Goal: Information Seeking & Learning: Learn about a topic

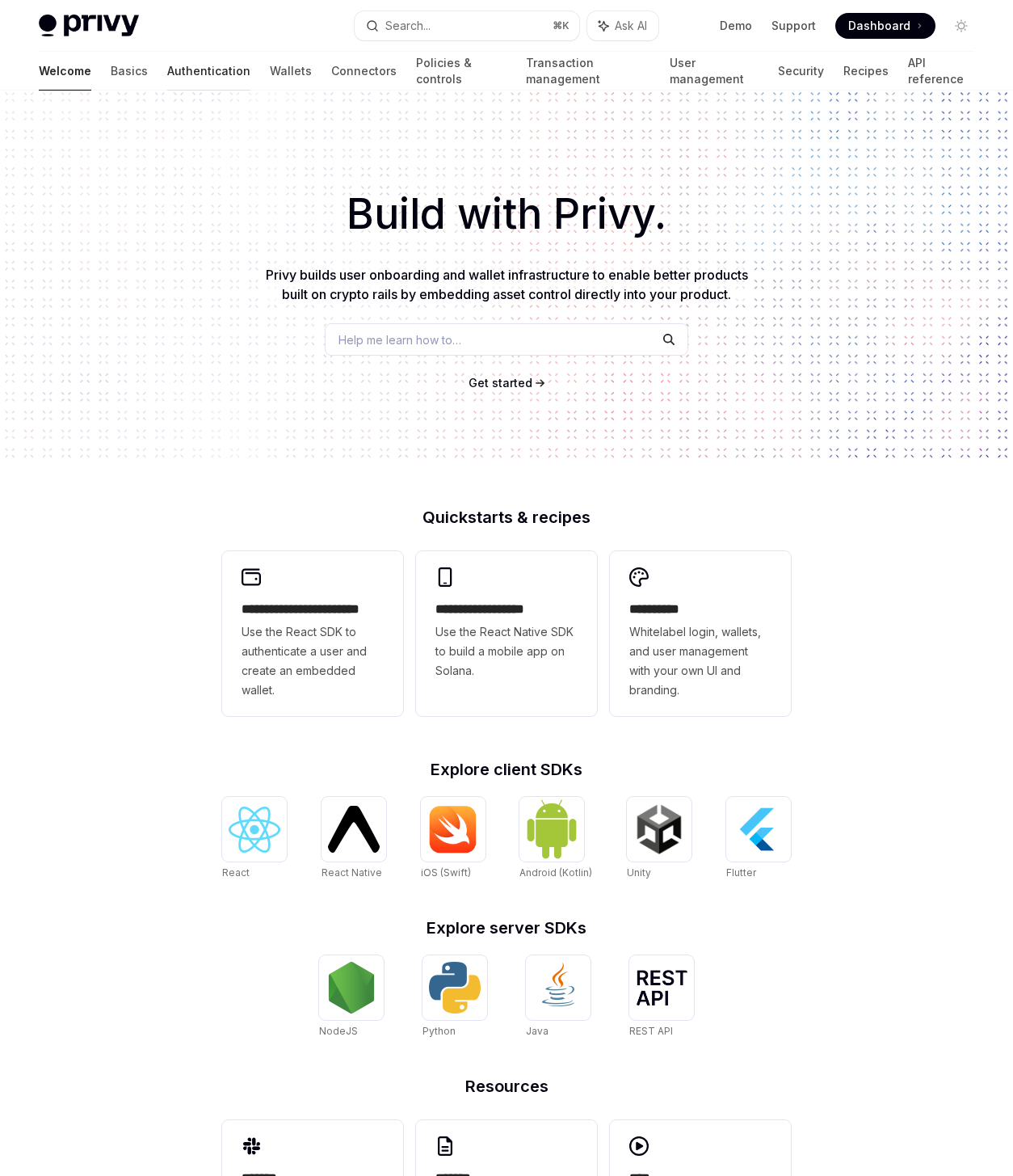
click at [172, 69] on link "Authentication" at bounding box center [209, 71] width 83 height 39
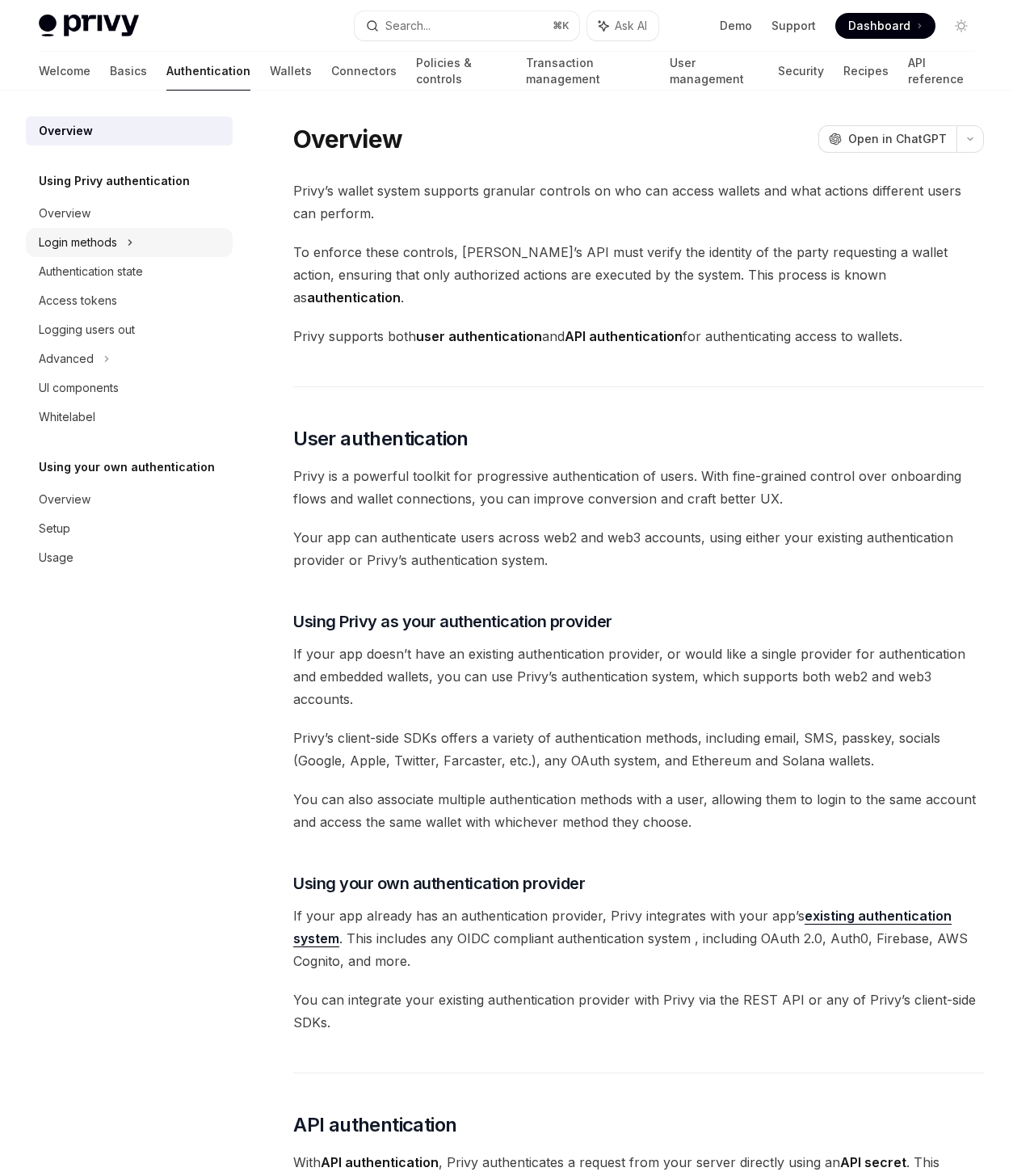
click at [104, 253] on div "Login methods" at bounding box center [129, 242] width 207 height 29
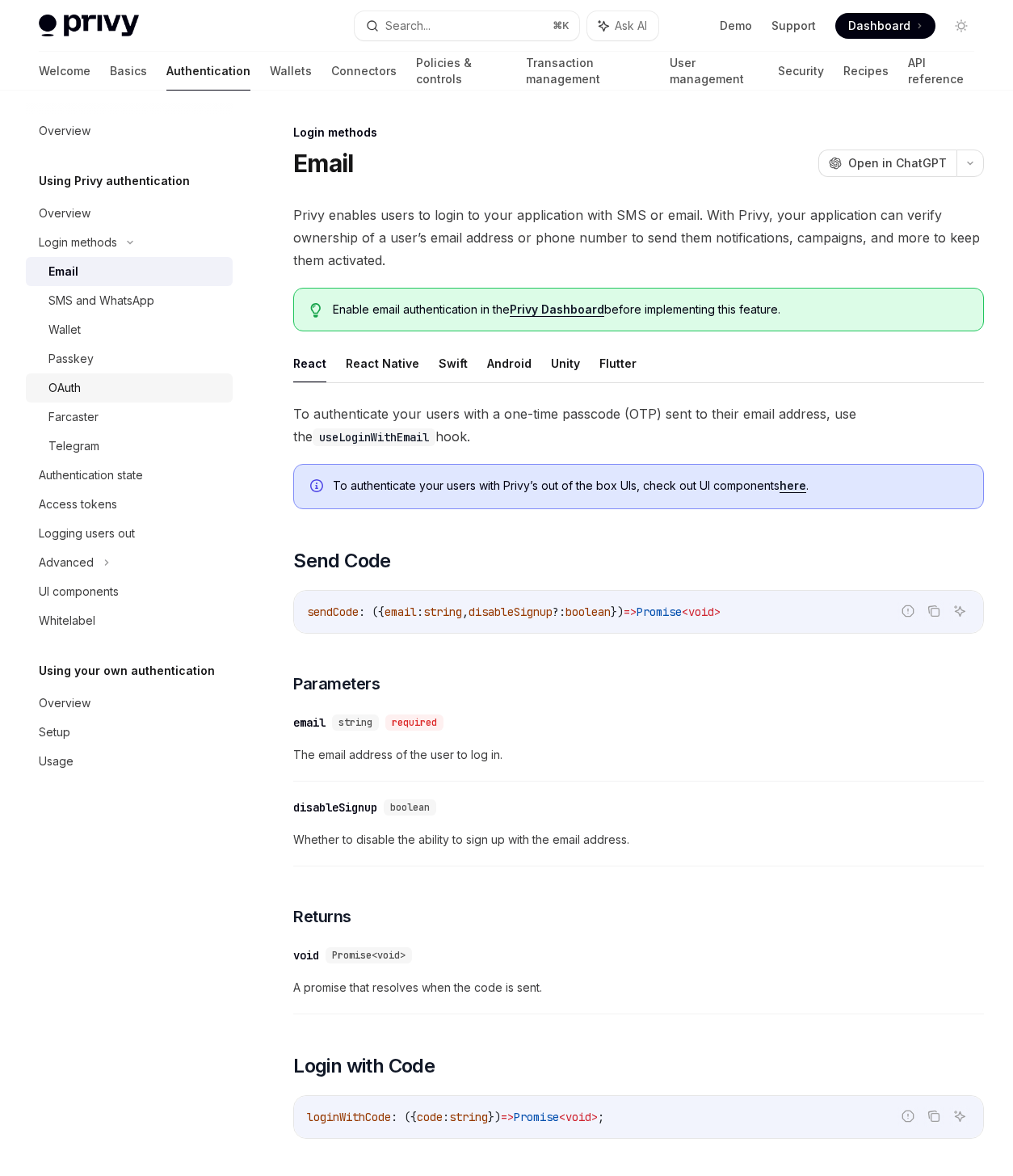
click at [108, 379] on div "OAuth" at bounding box center [136, 387] width 175 height 20
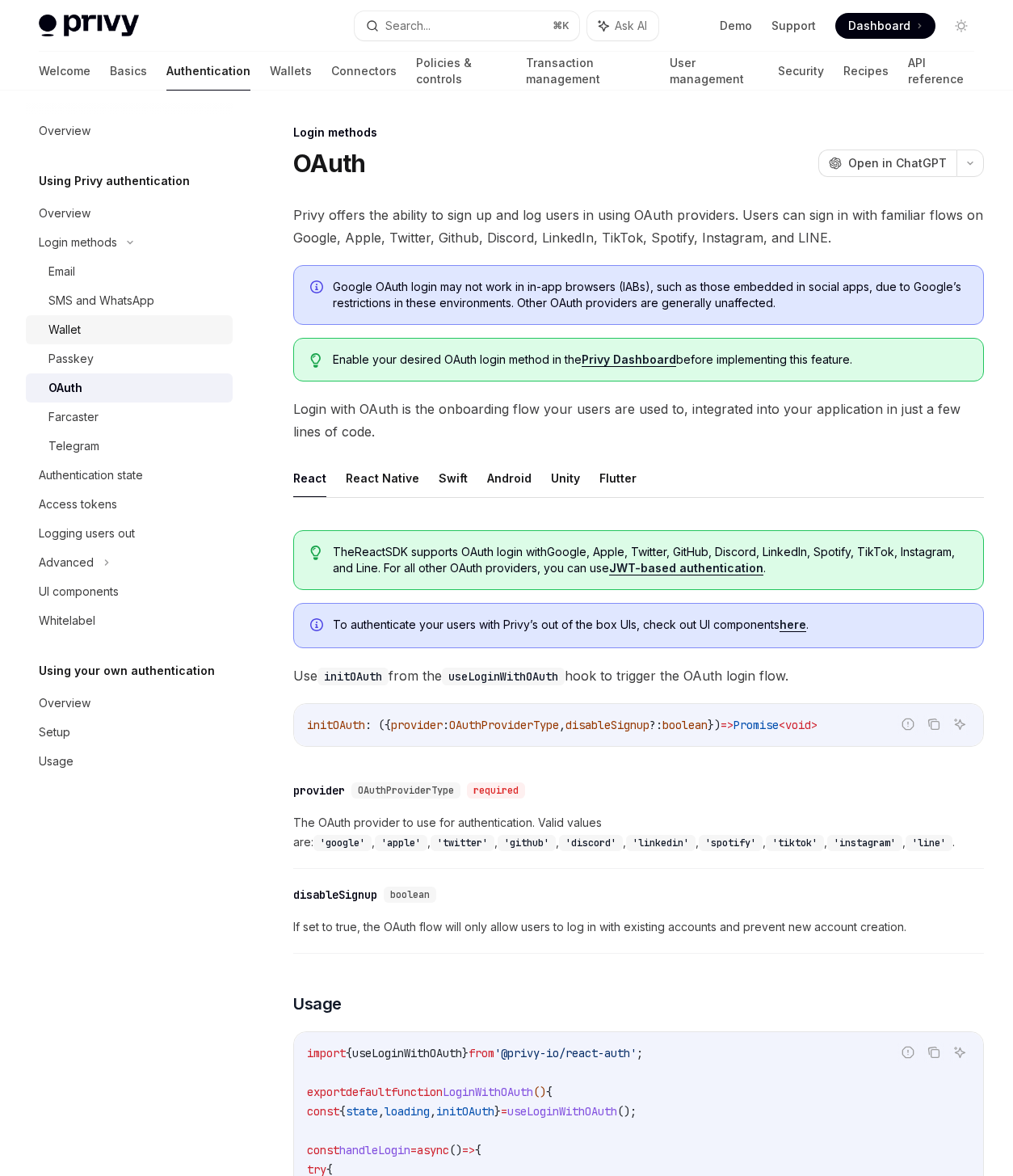
click at [103, 335] on div "Wallet" at bounding box center [136, 329] width 175 height 20
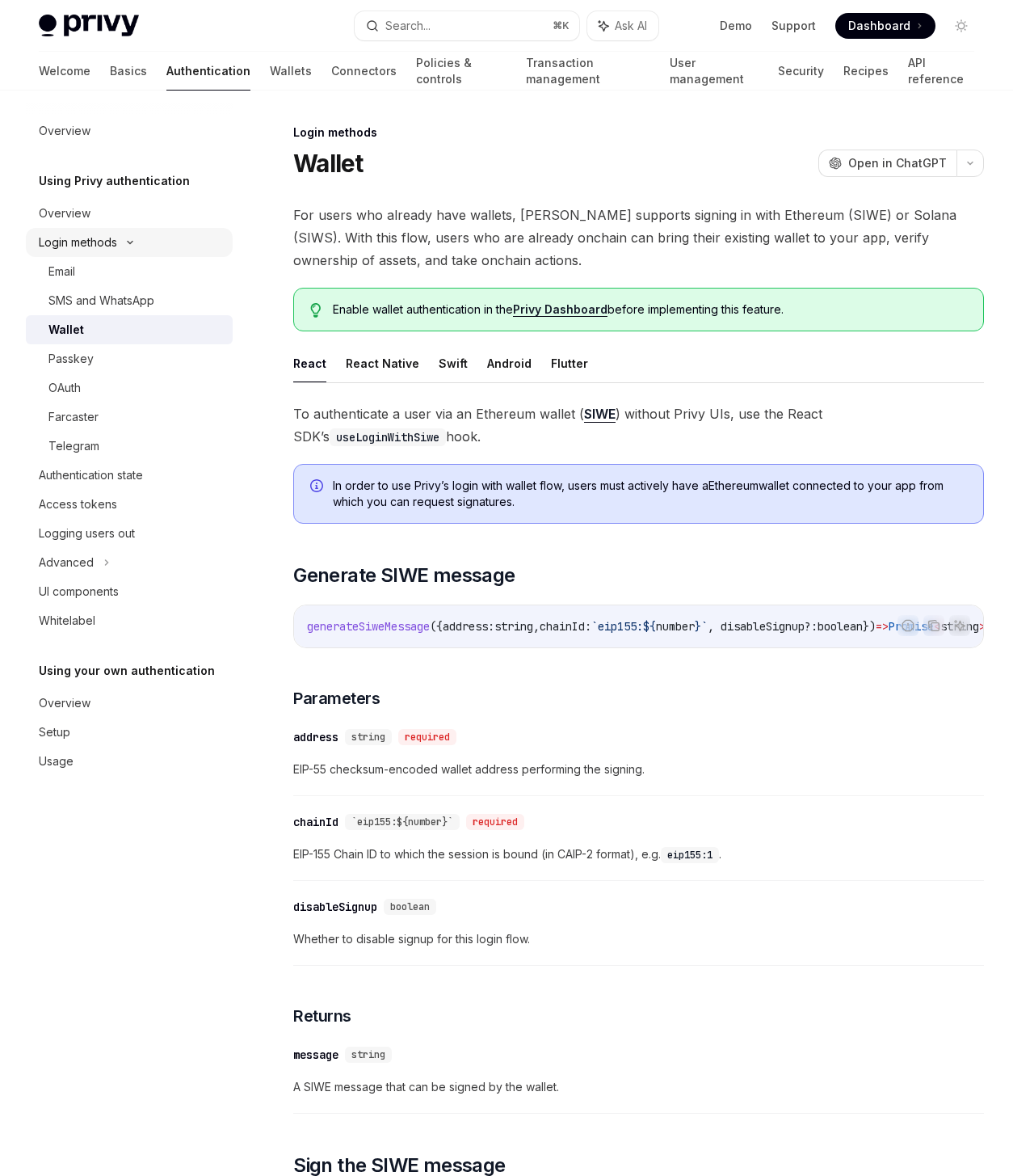
click at [76, 234] on div "Login methods" at bounding box center [78, 242] width 78 height 20
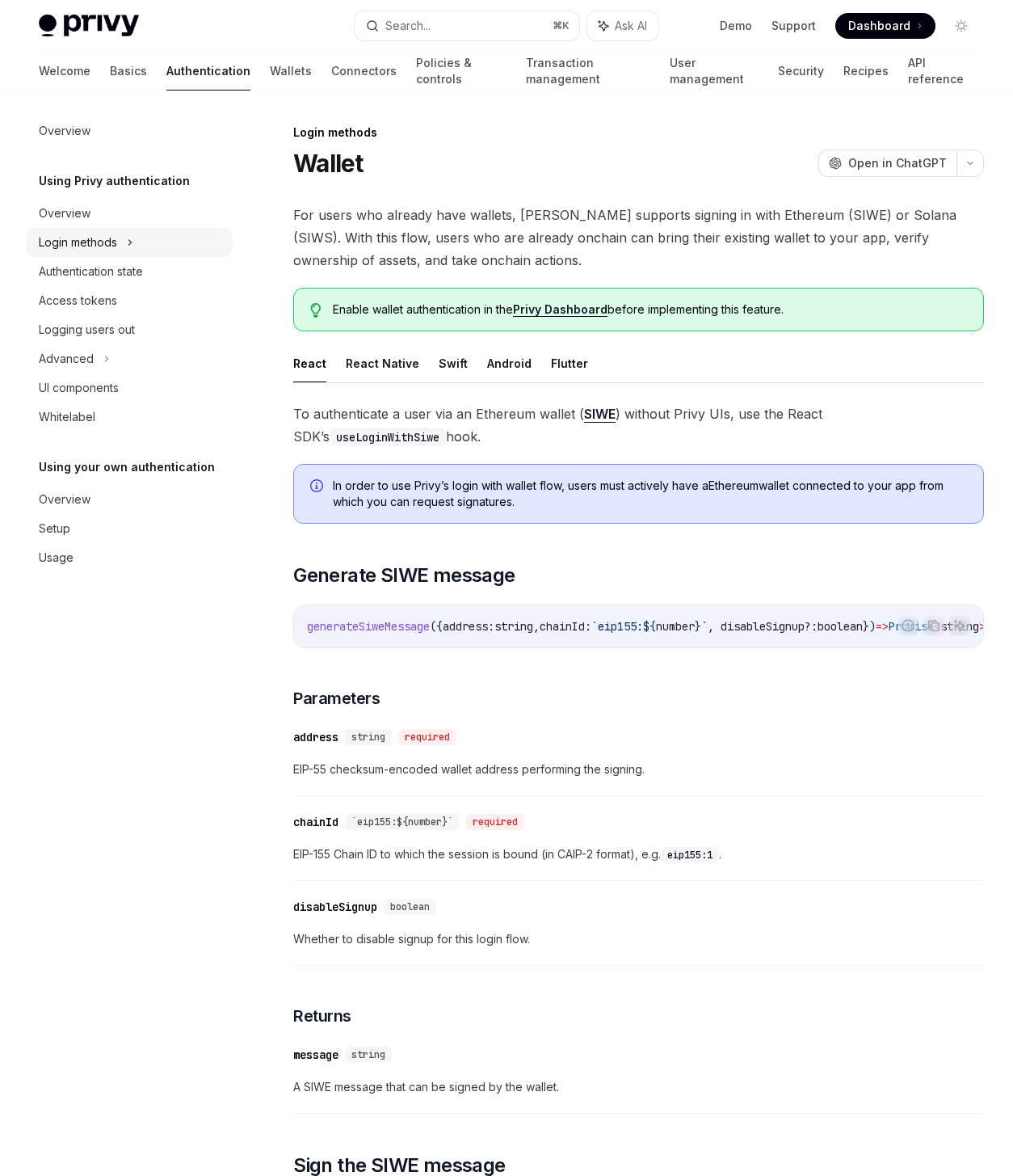
click at [74, 239] on div "Login methods" at bounding box center [78, 242] width 78 height 20
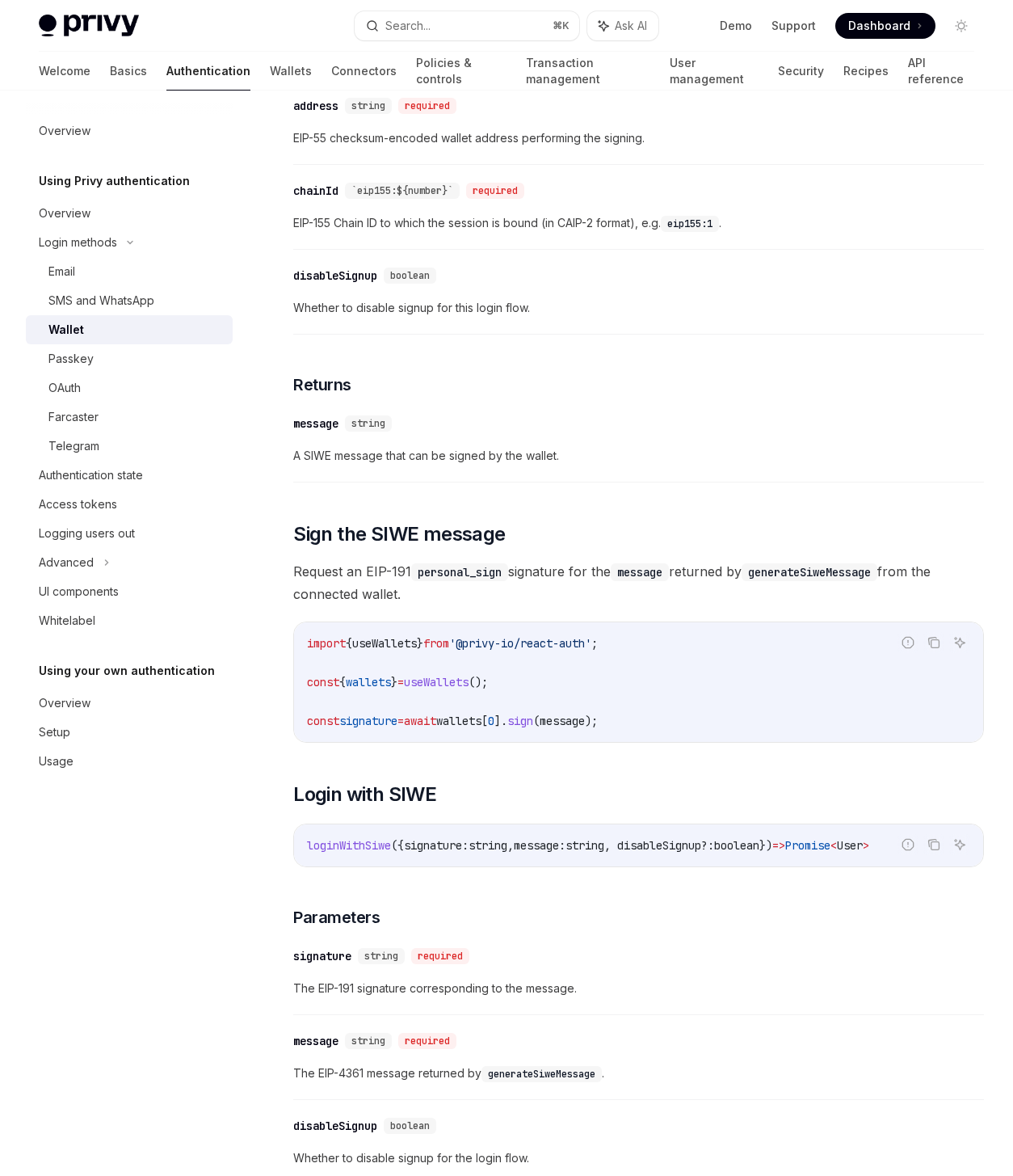
scroll to position [665, 0]
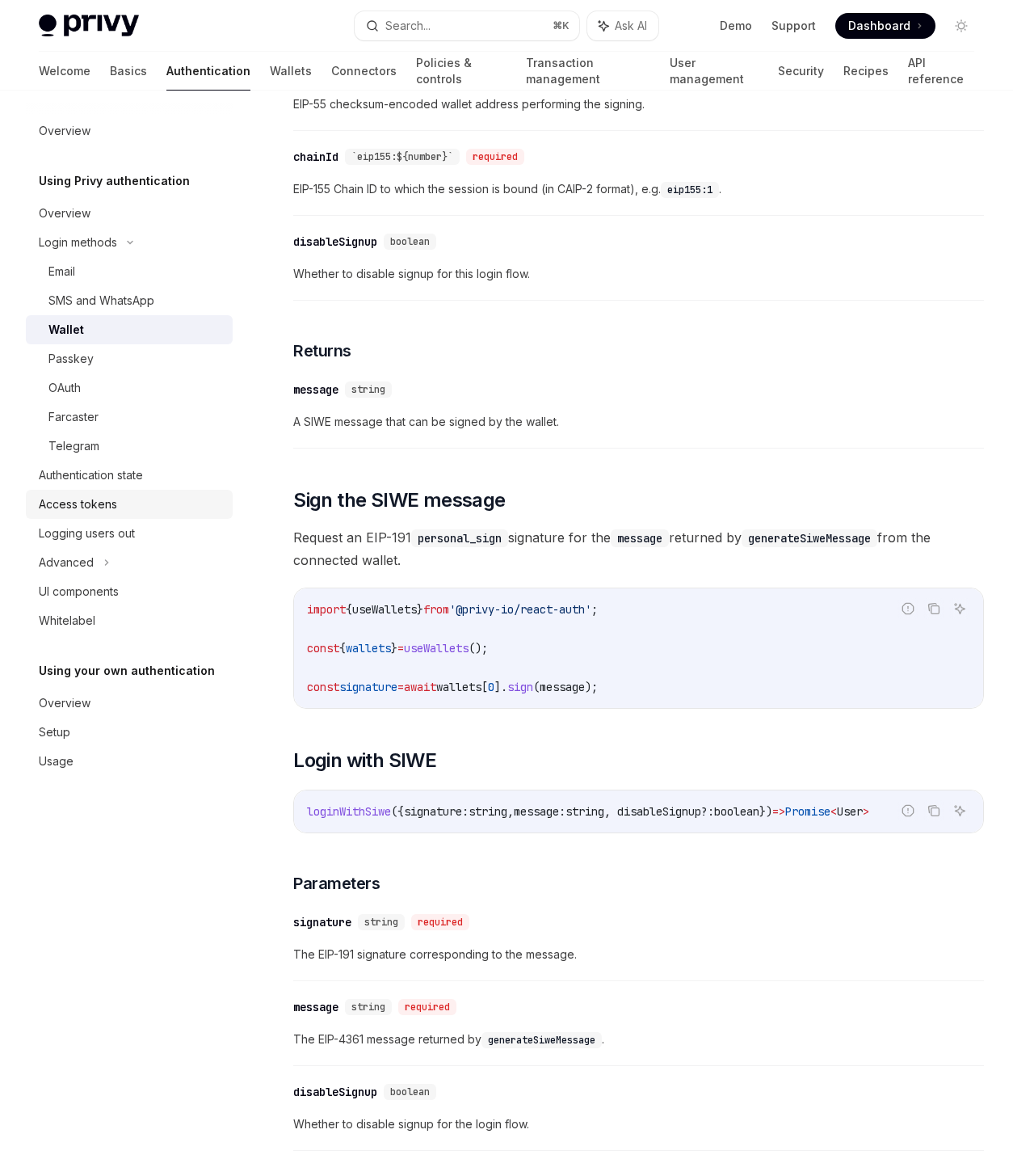
click at [104, 511] on div "Access tokens" at bounding box center [78, 504] width 78 height 20
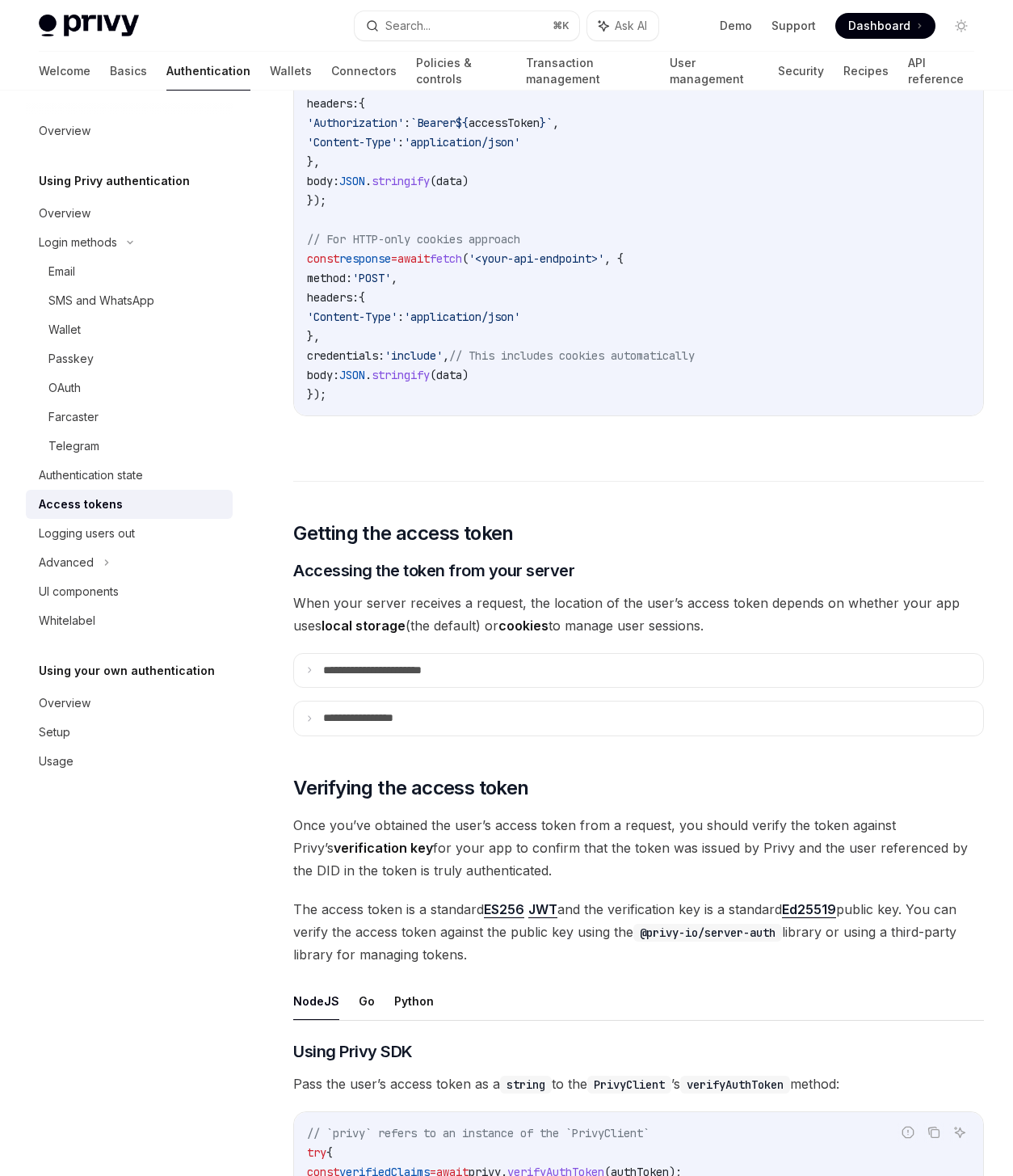
scroll to position [1682, 0]
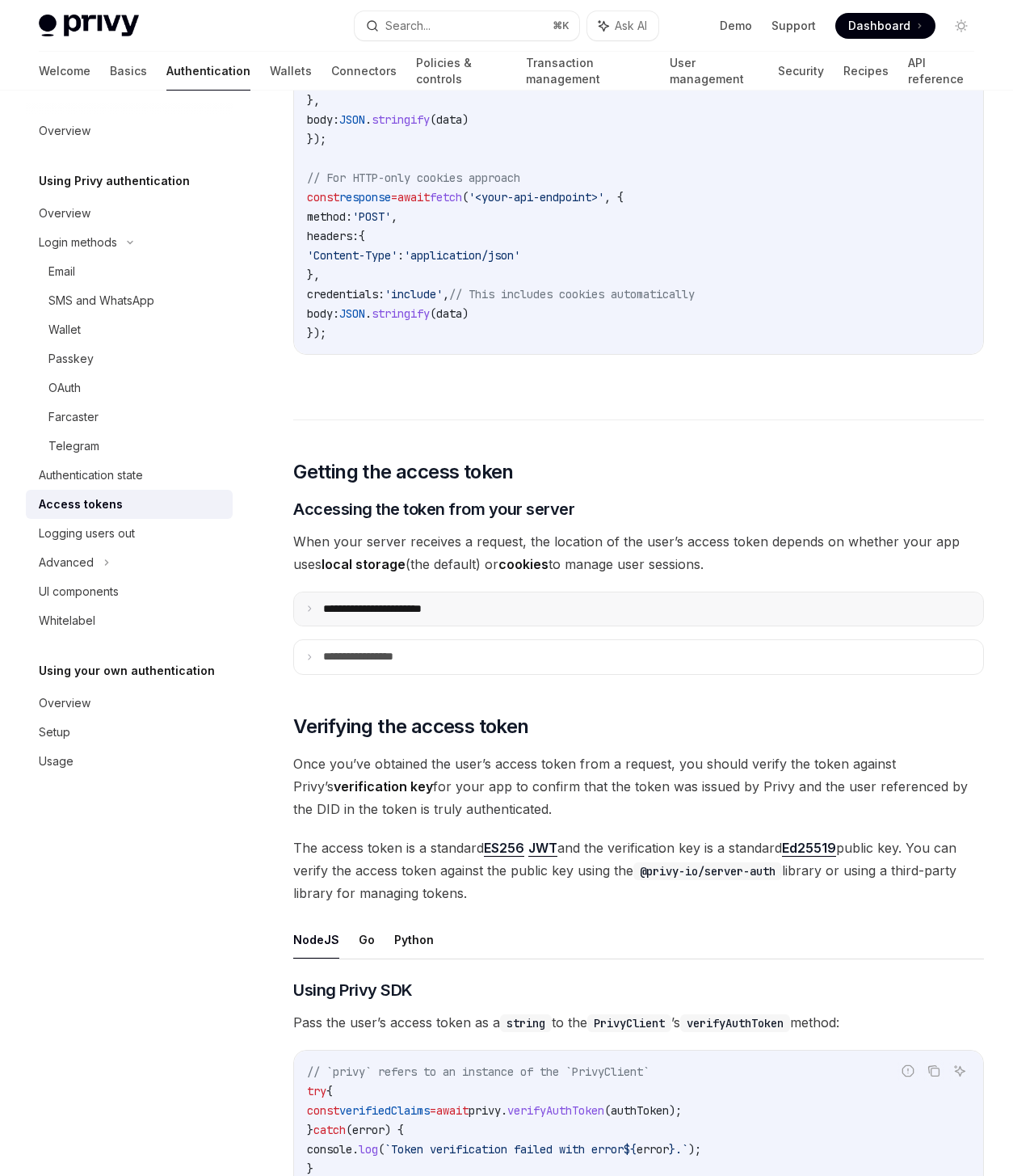
click at [470, 593] on summary "**********" at bounding box center [639, 610] width 689 height 34
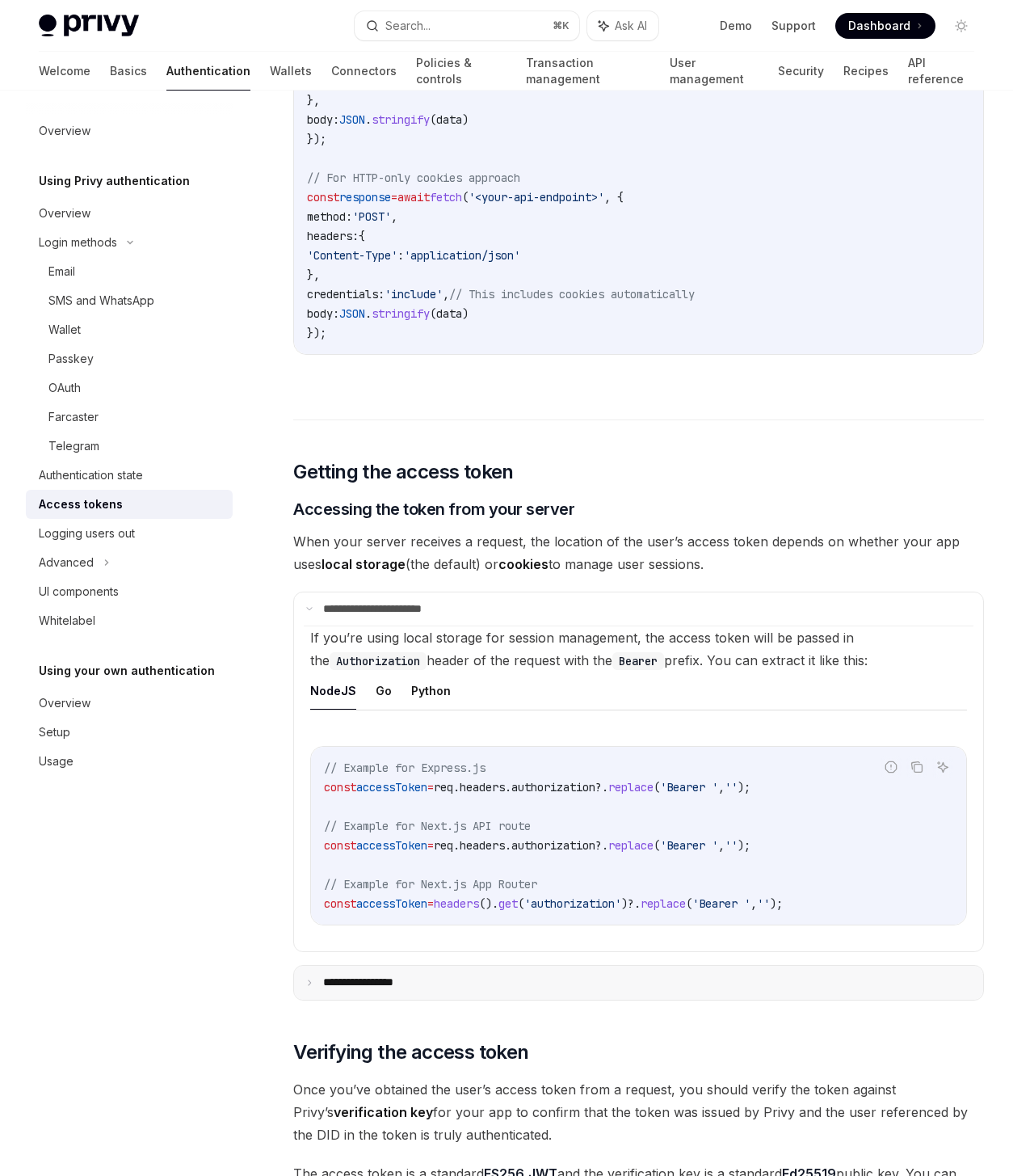
click at [603, 965] on summary "**********" at bounding box center [639, 982] width 689 height 34
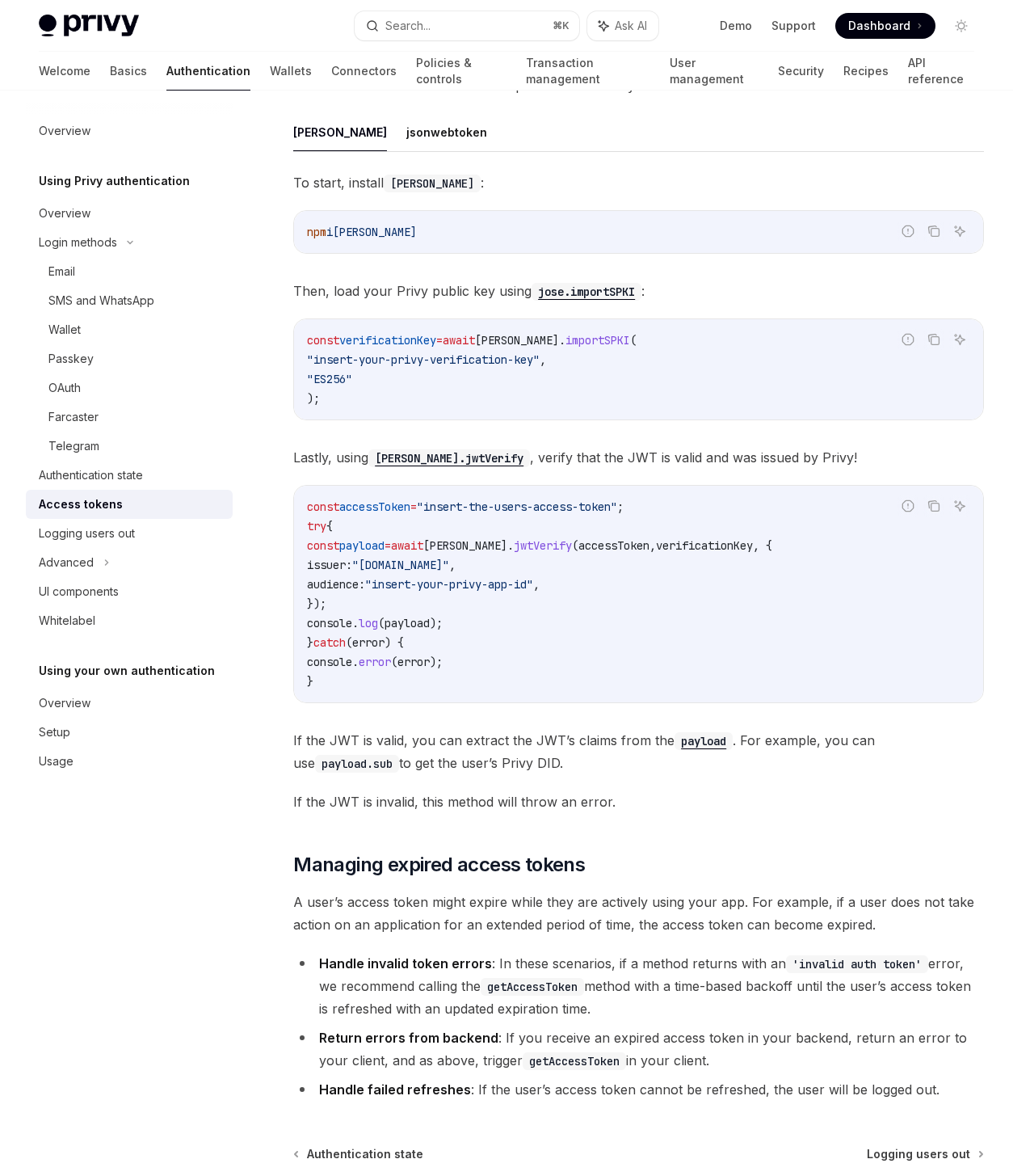
scroll to position [4254, 0]
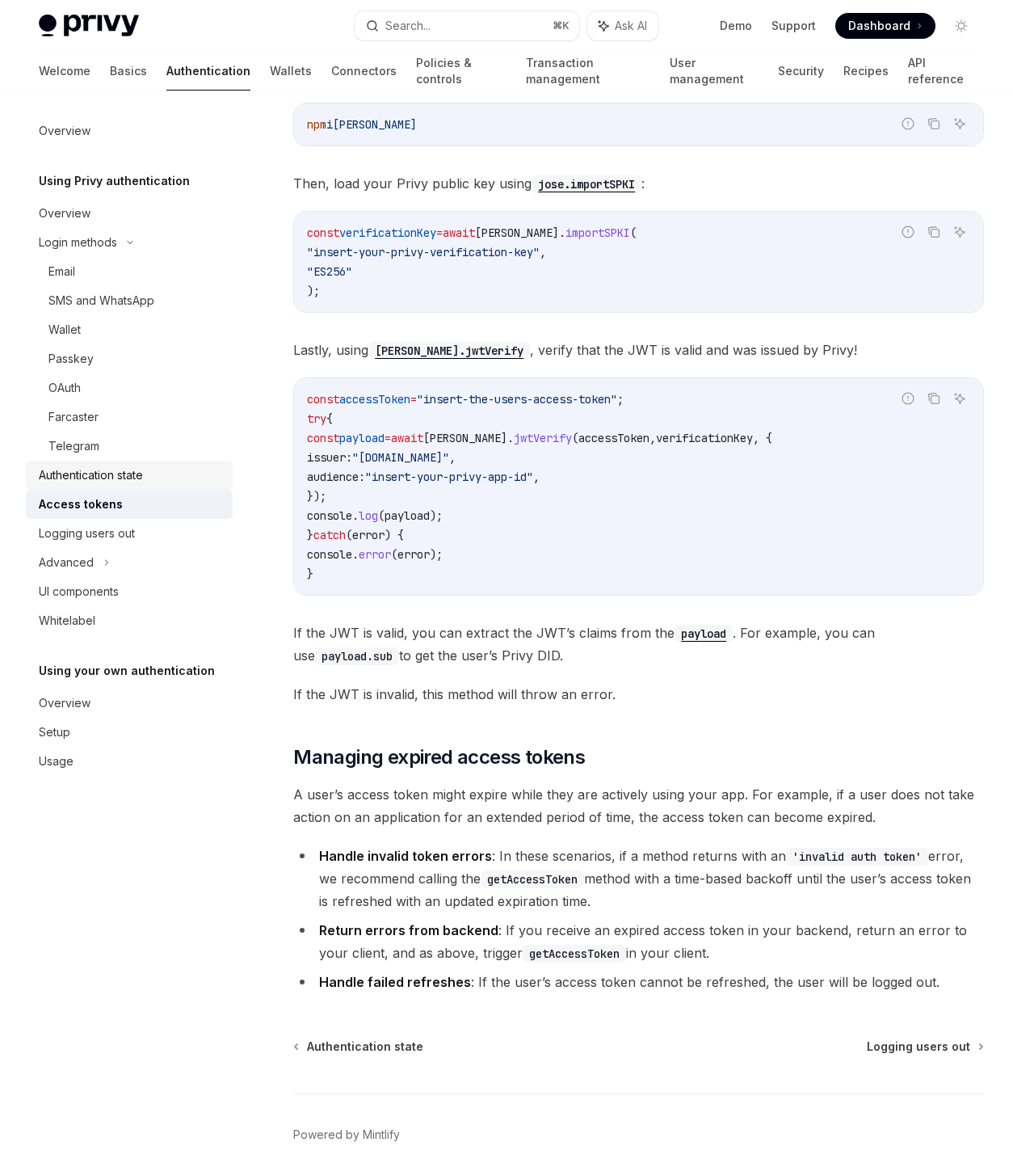
click at [85, 469] on div "Authentication state" at bounding box center [91, 475] width 104 height 20
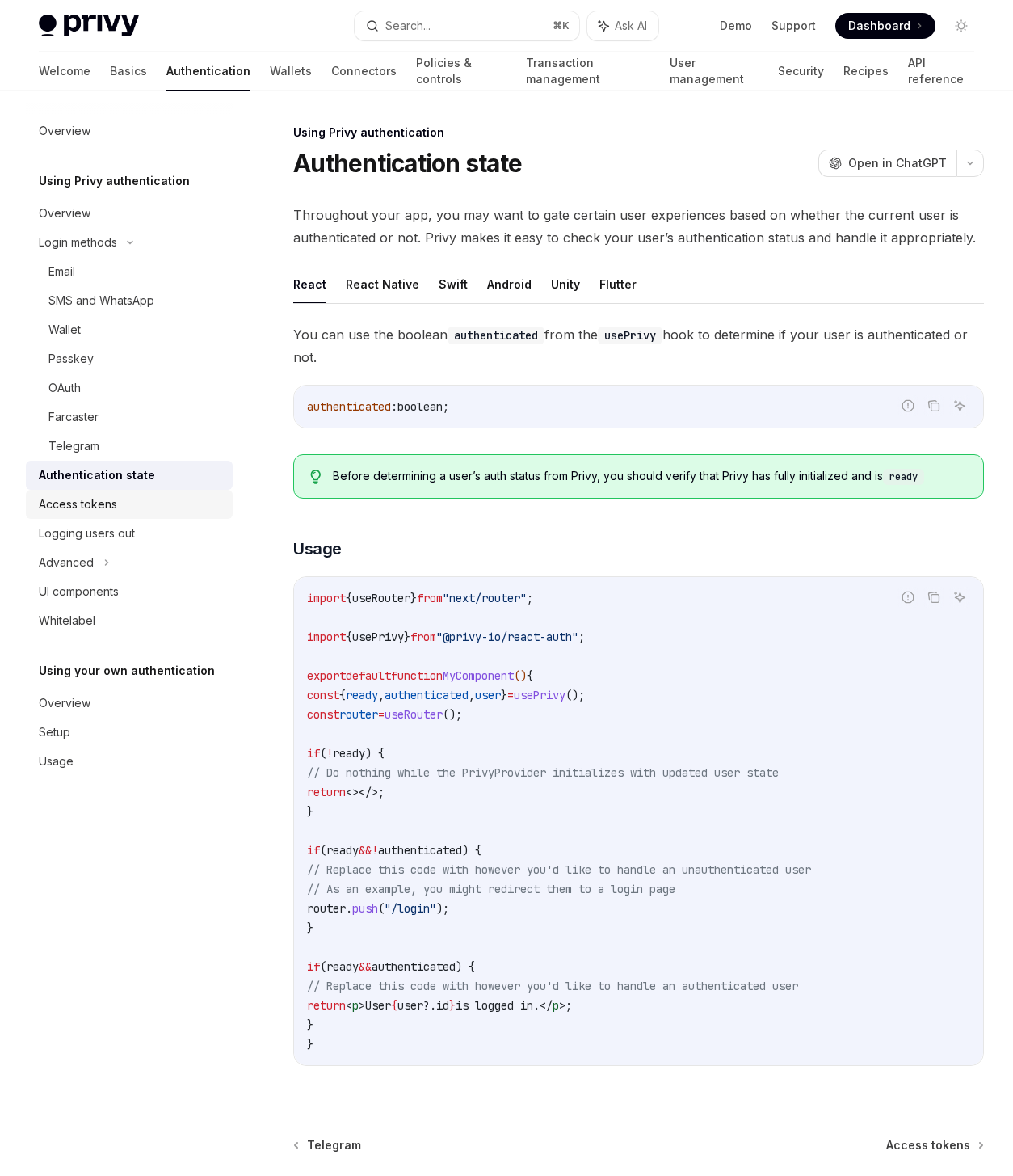
click at [126, 507] on div "Access tokens" at bounding box center [131, 504] width 184 height 20
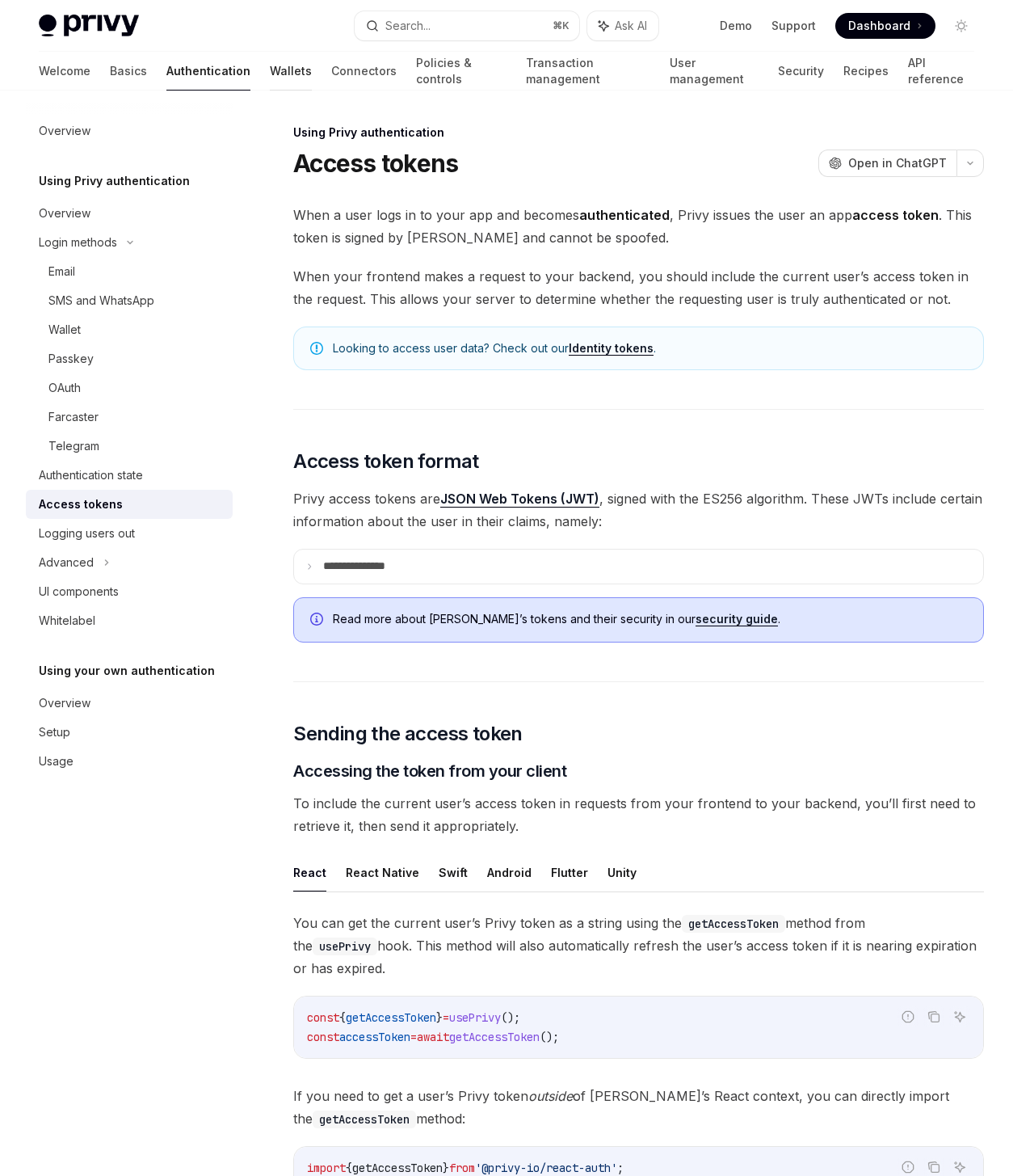
click at [270, 70] on link "Wallets" at bounding box center [290, 71] width 42 height 39
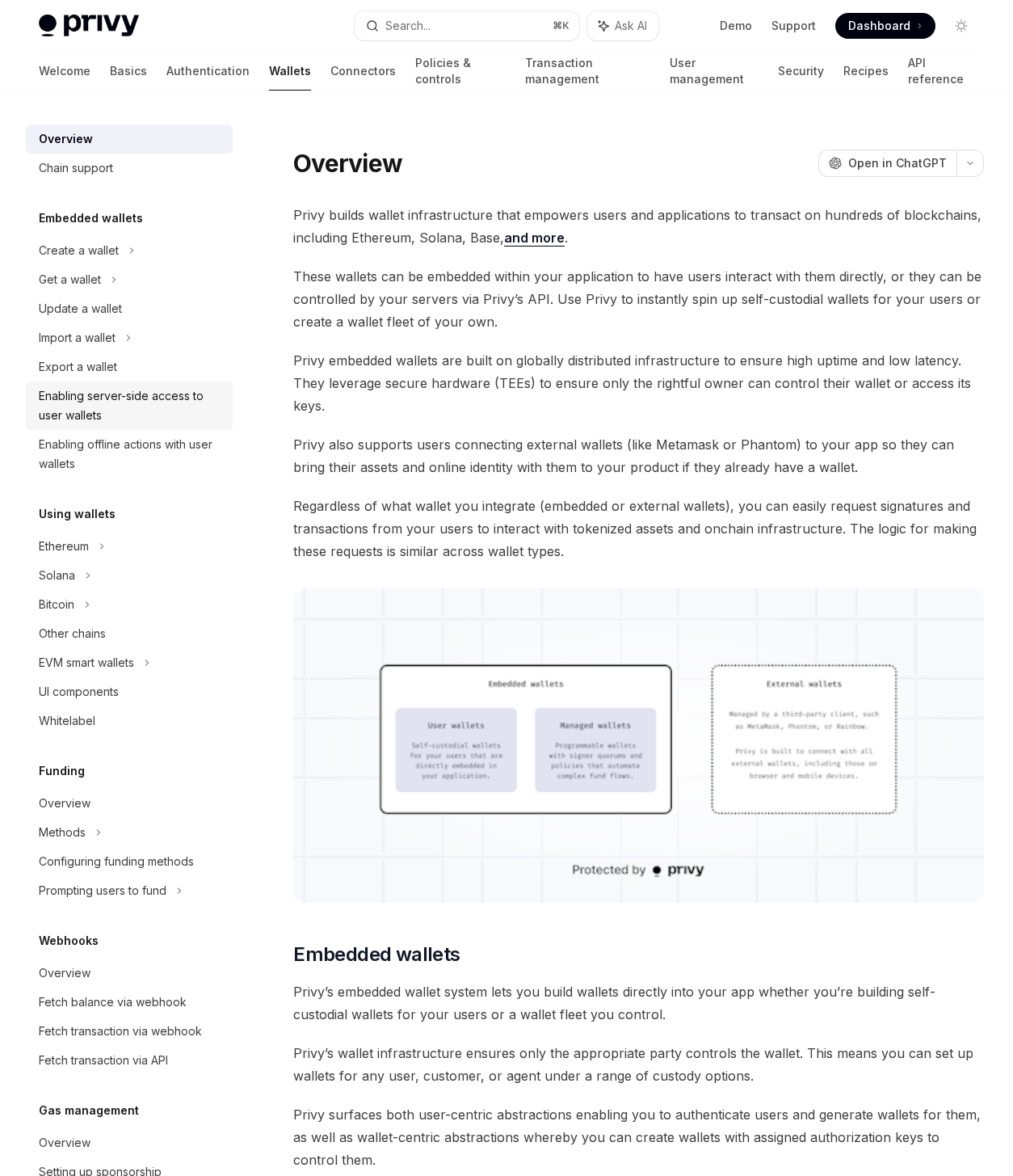
click at [88, 417] on div "Enabling server-side access to user wallets" at bounding box center [131, 406] width 184 height 39
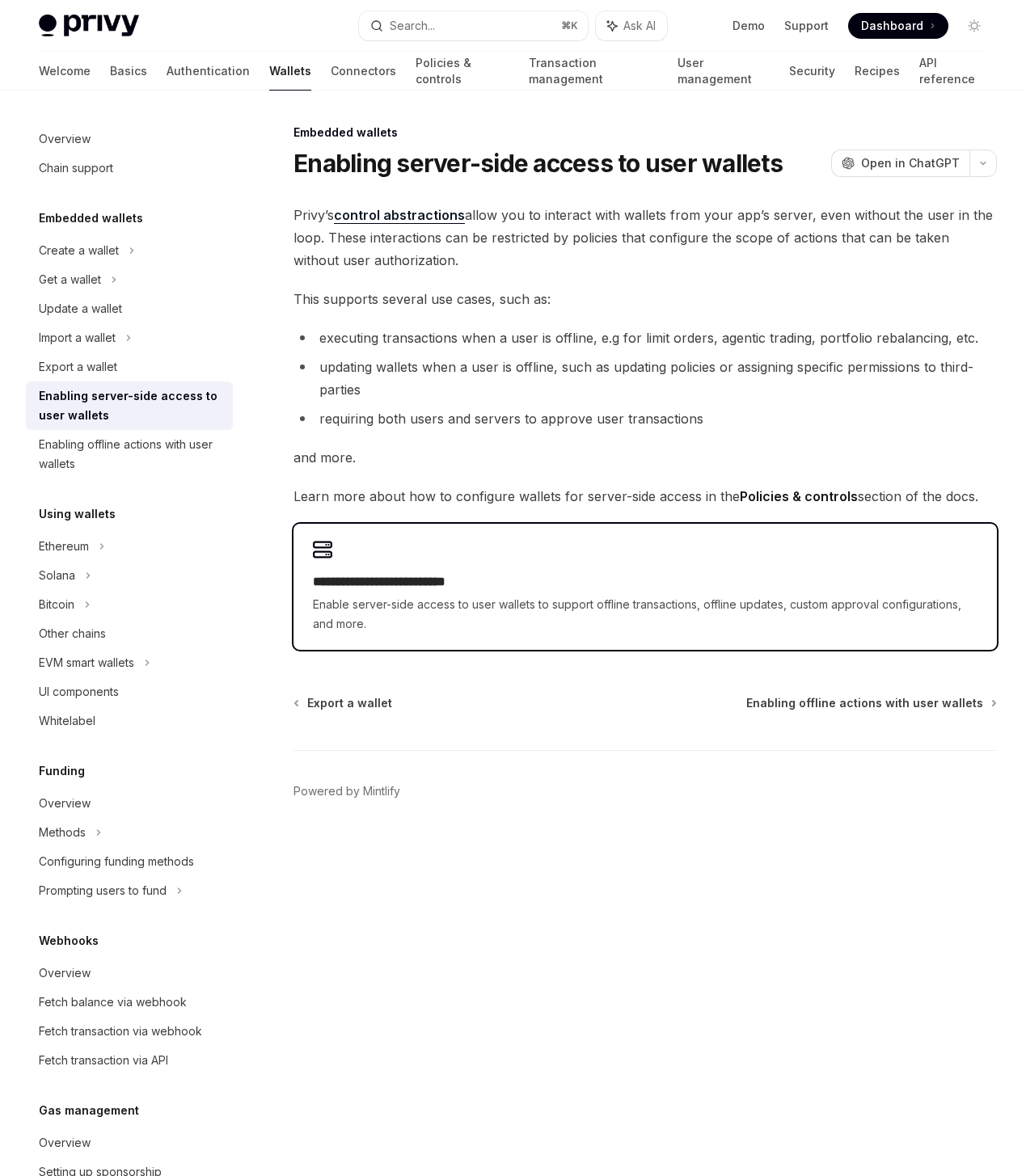
click at [333, 543] on div "**********" at bounding box center [645, 587] width 703 height 126
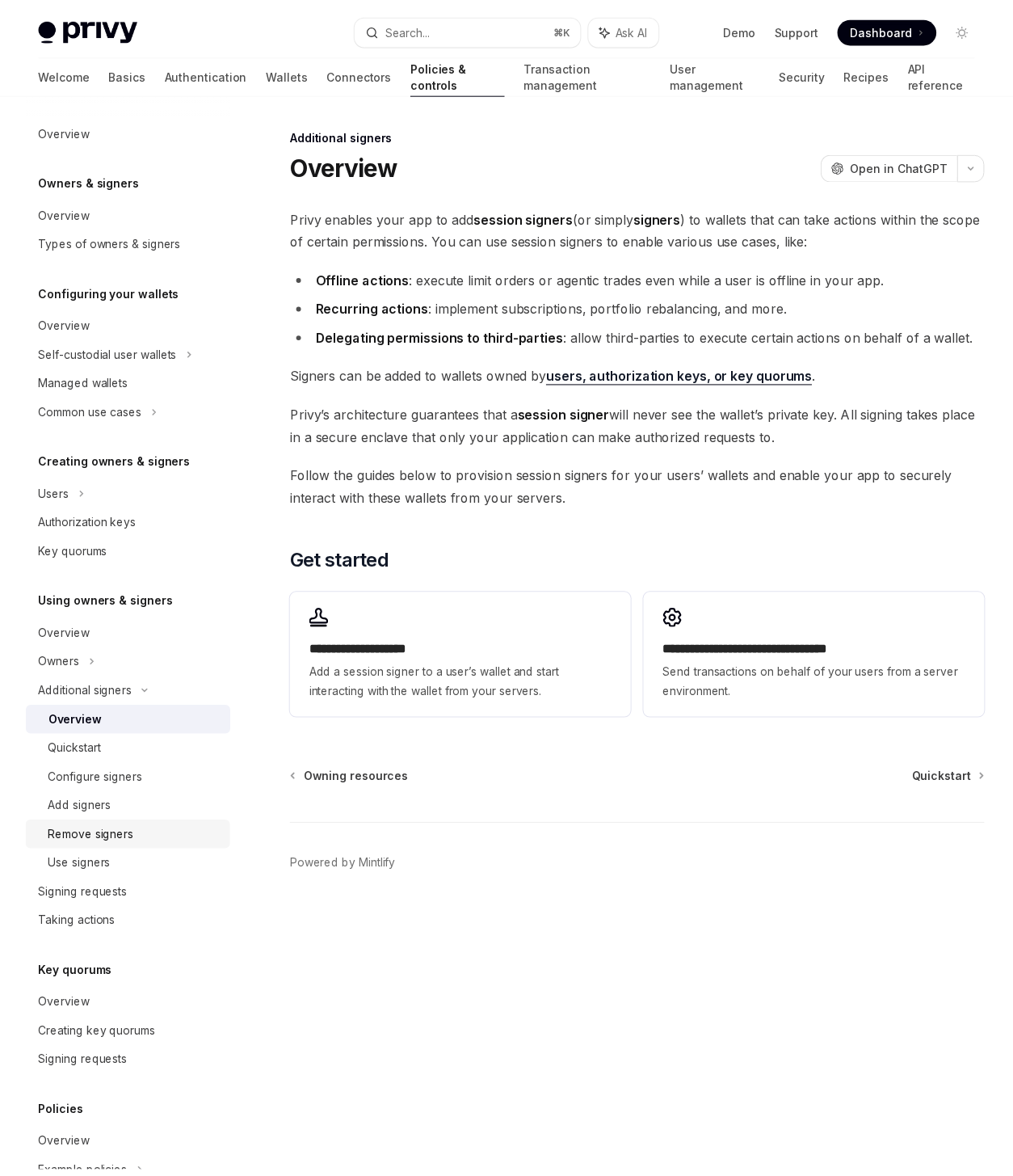
scroll to position [3, 0]
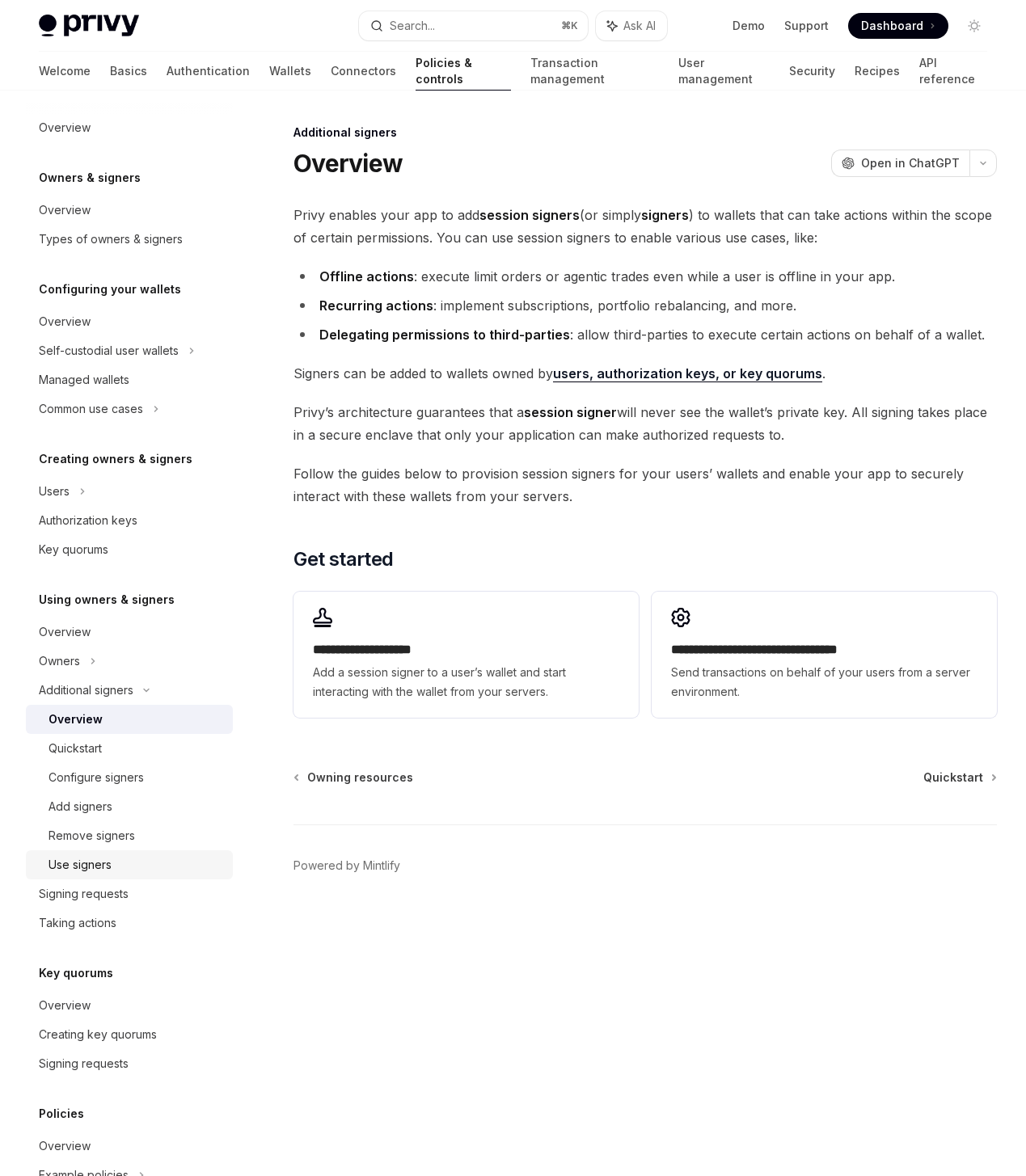
click at [127, 861] on div "Use signers" at bounding box center [136, 864] width 175 height 20
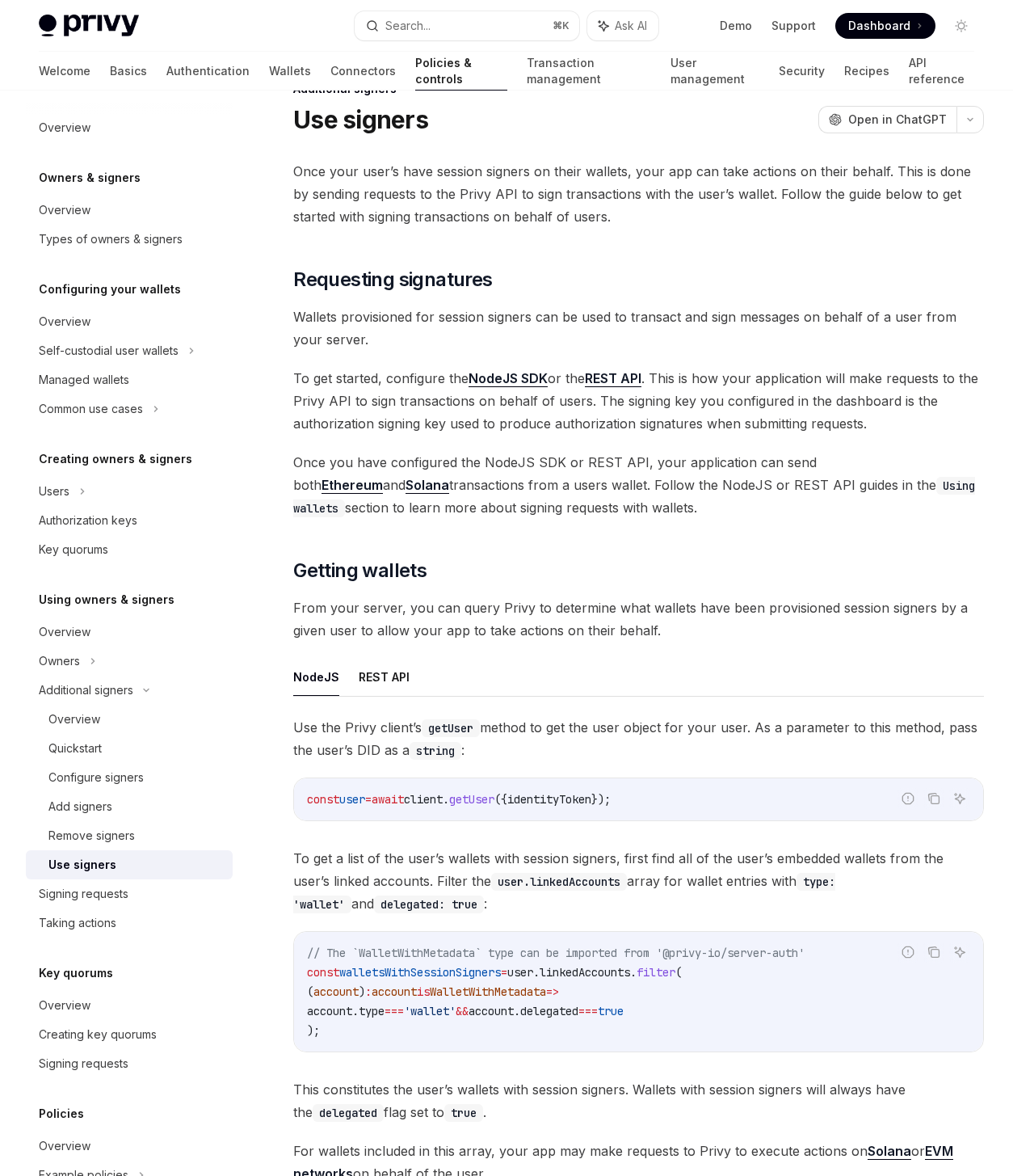
scroll to position [293, 0]
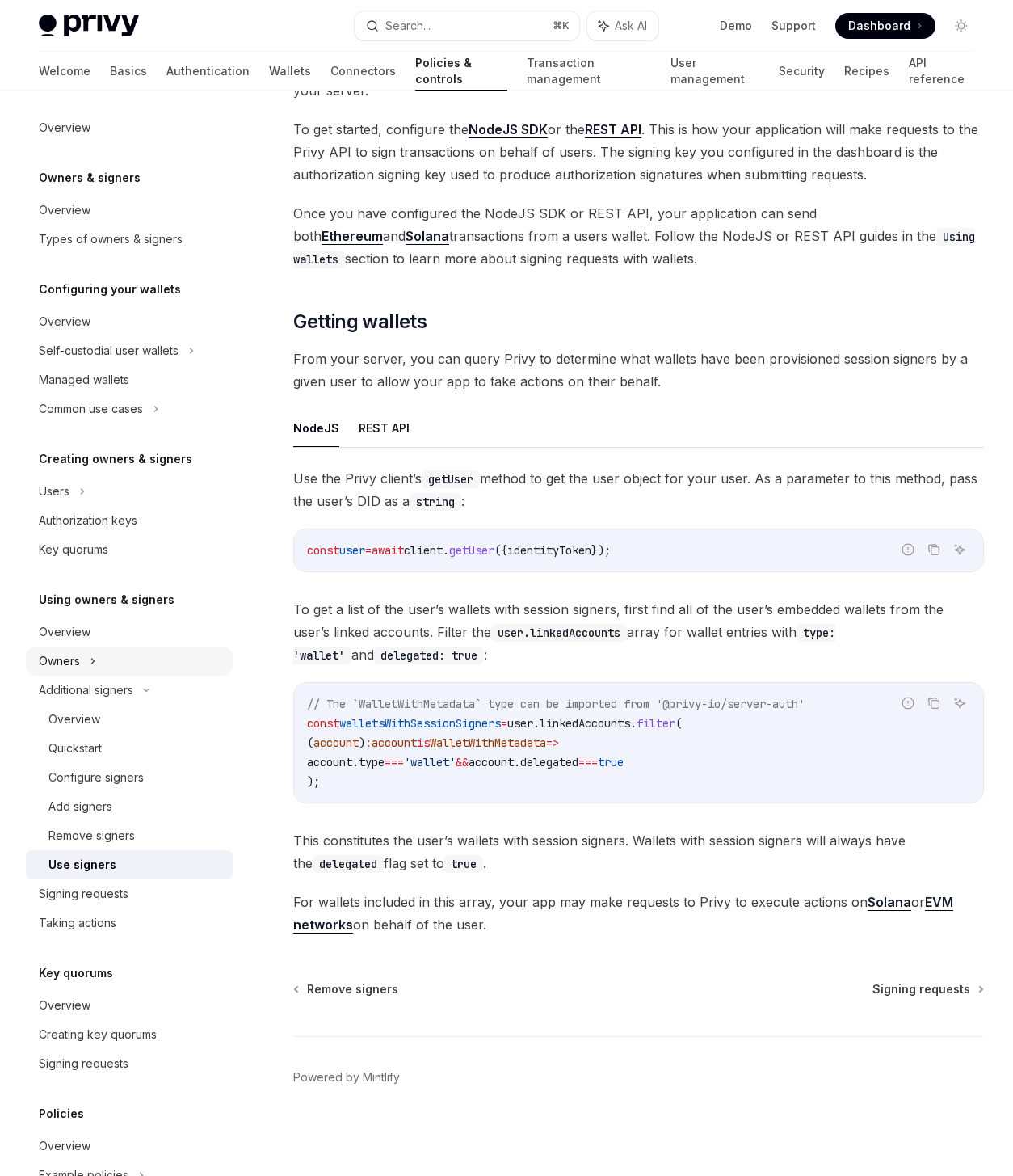
click at [96, 663] on div "Owners" at bounding box center [129, 661] width 207 height 29
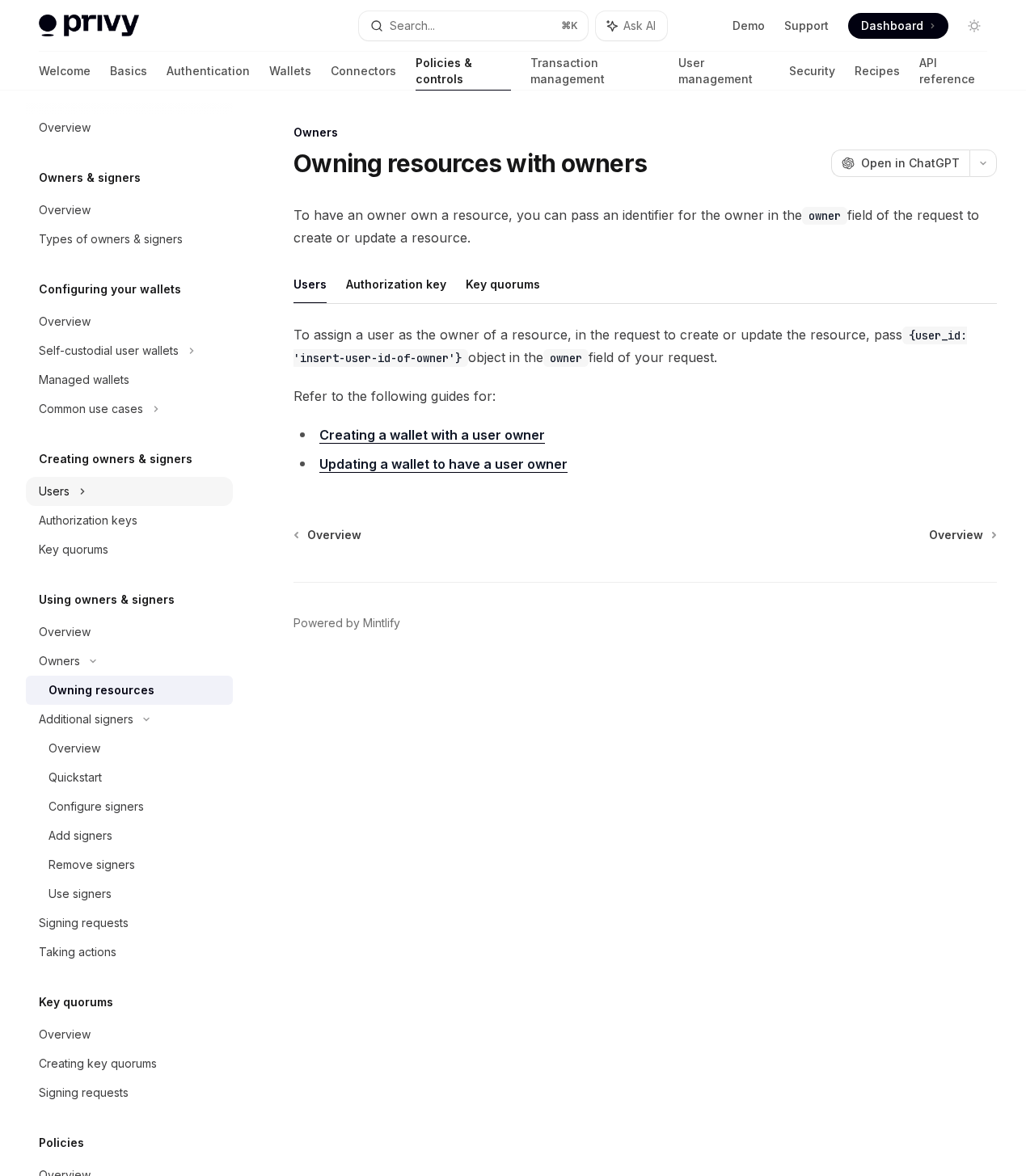
click at [92, 500] on div "Users" at bounding box center [129, 492] width 207 height 29
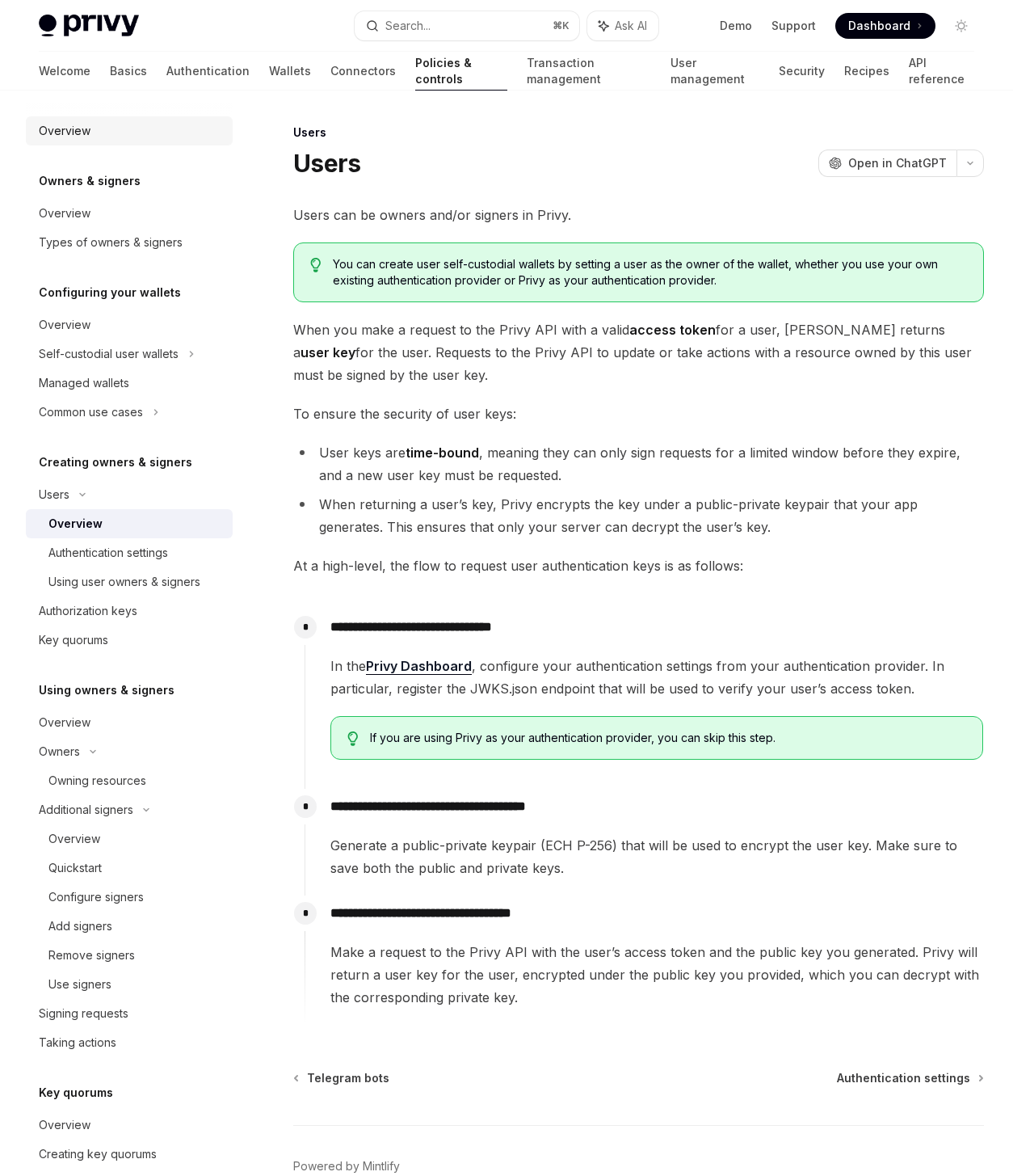
click at [70, 132] on div "Overview" at bounding box center [65, 131] width 52 height 20
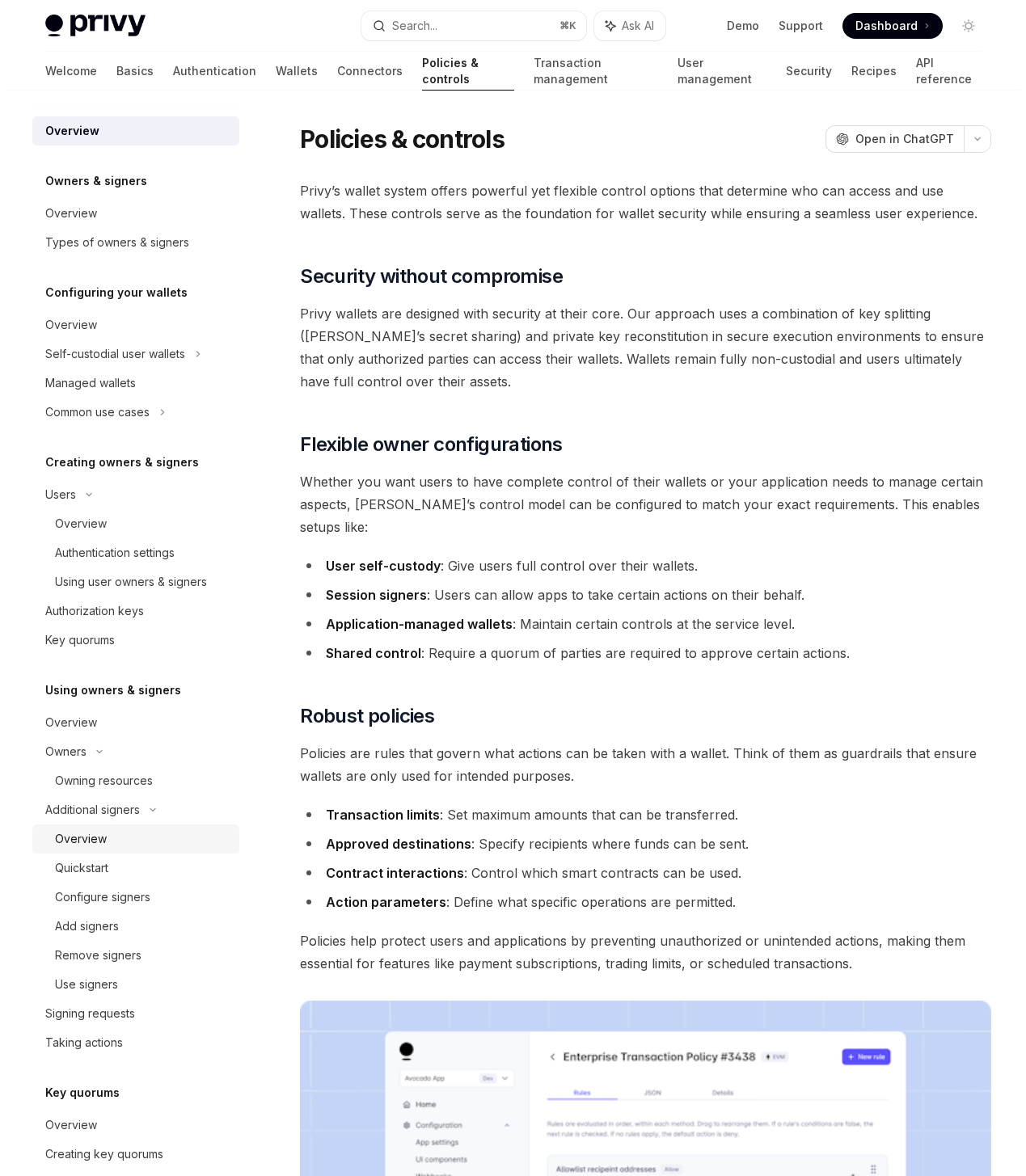
scroll to position [253, 0]
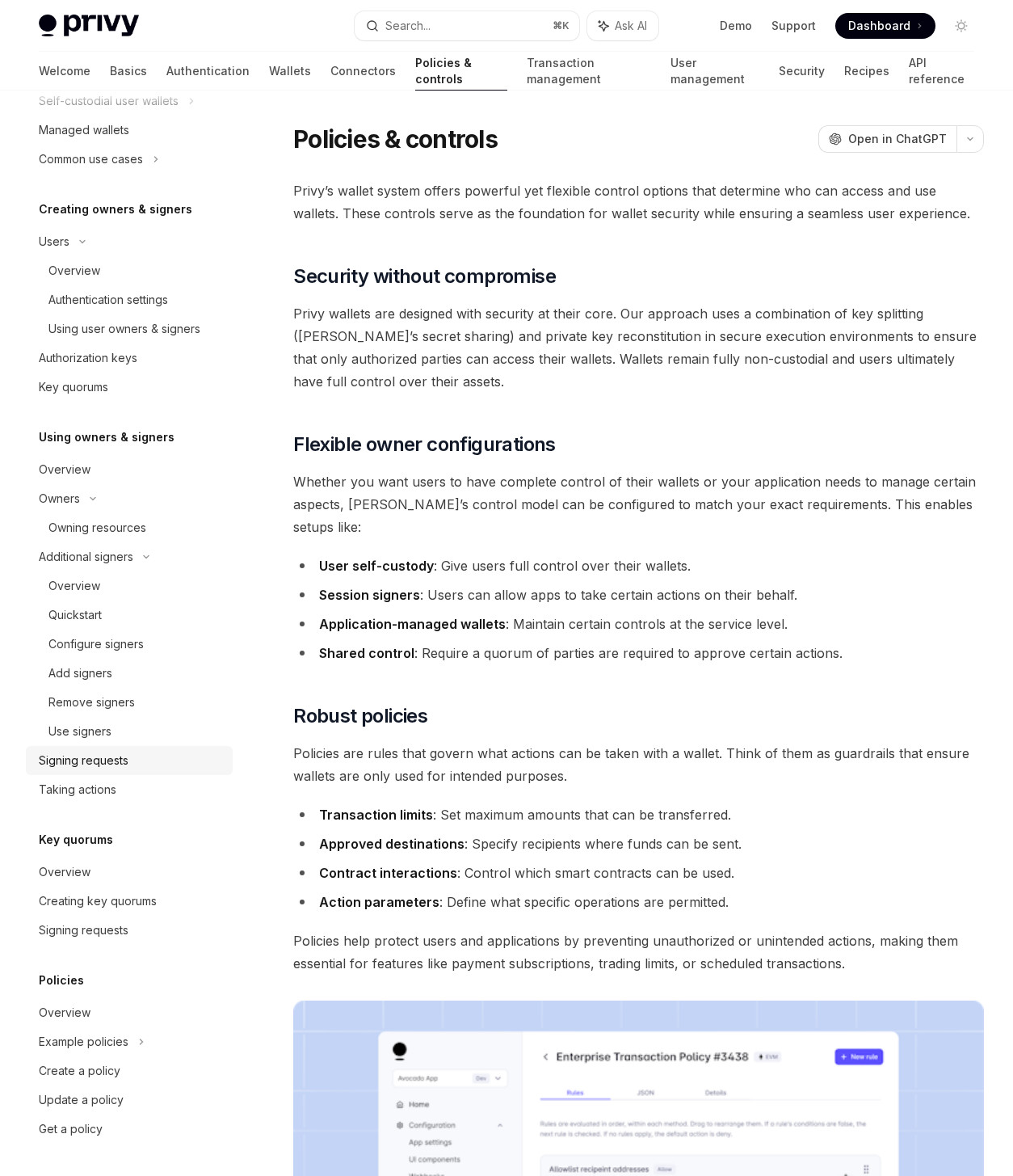
click at [55, 758] on div "Signing requests" at bounding box center [84, 760] width 90 height 20
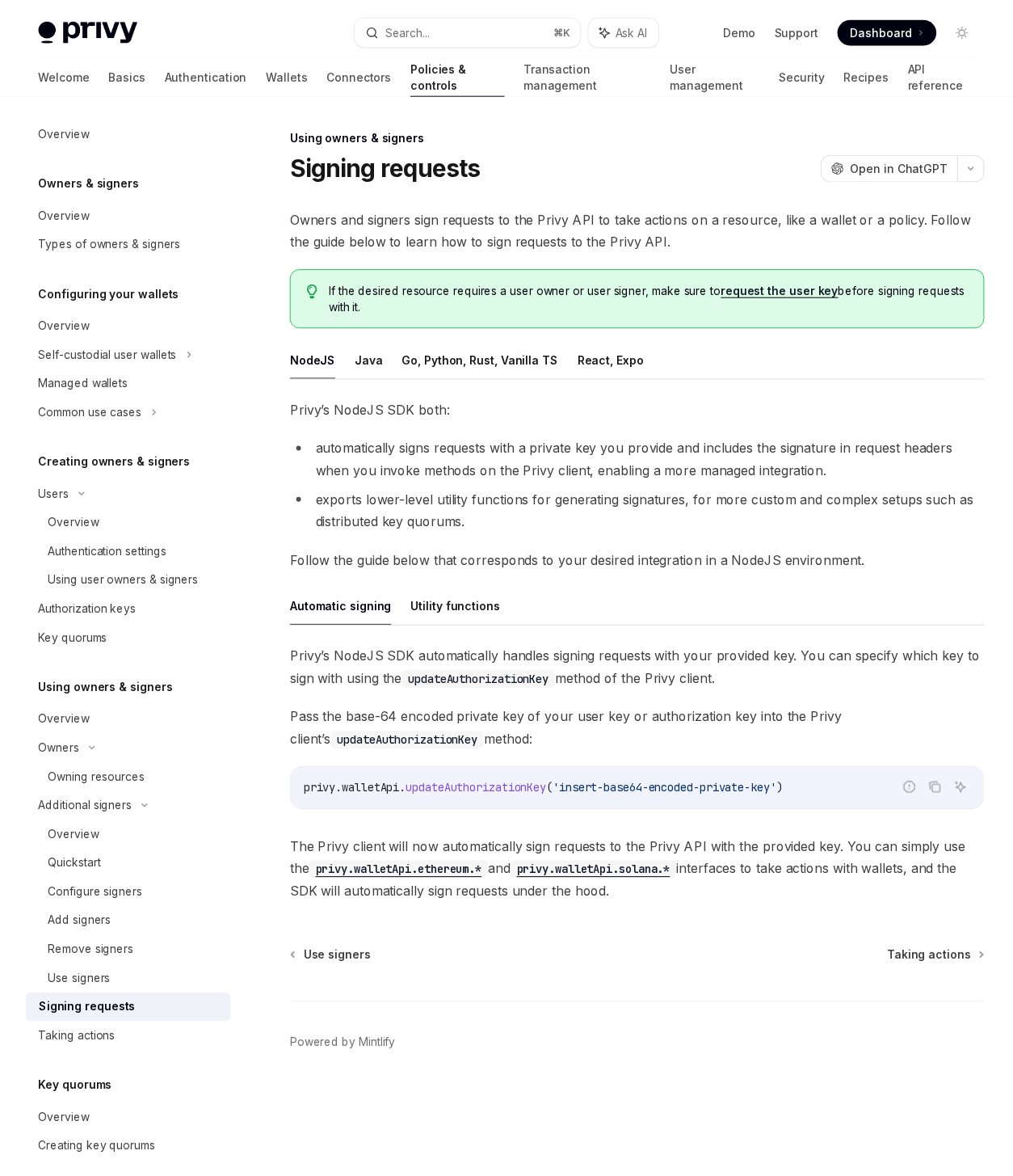
scroll to position [3, 0]
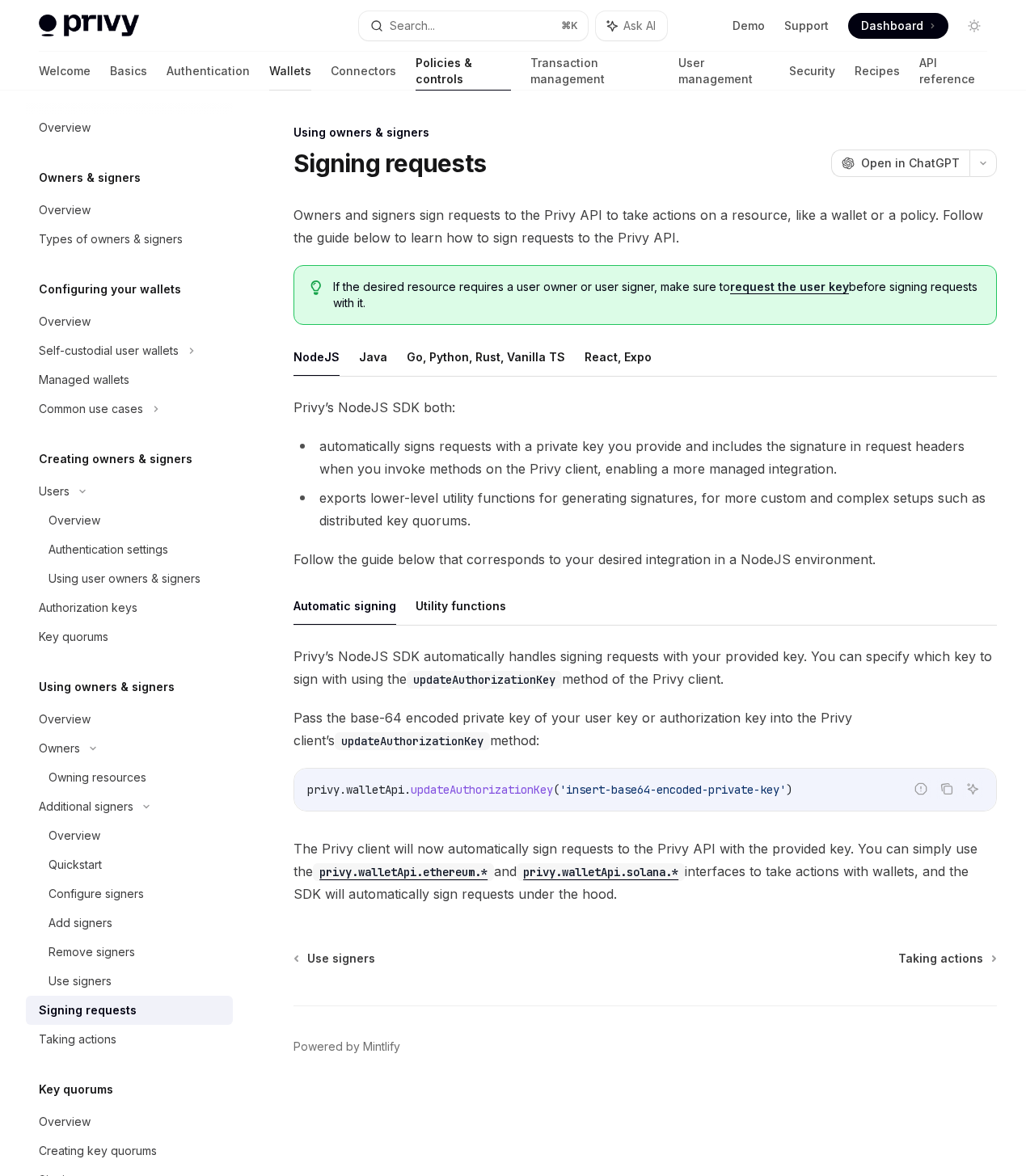
click at [269, 82] on link "Wallets" at bounding box center [290, 71] width 42 height 39
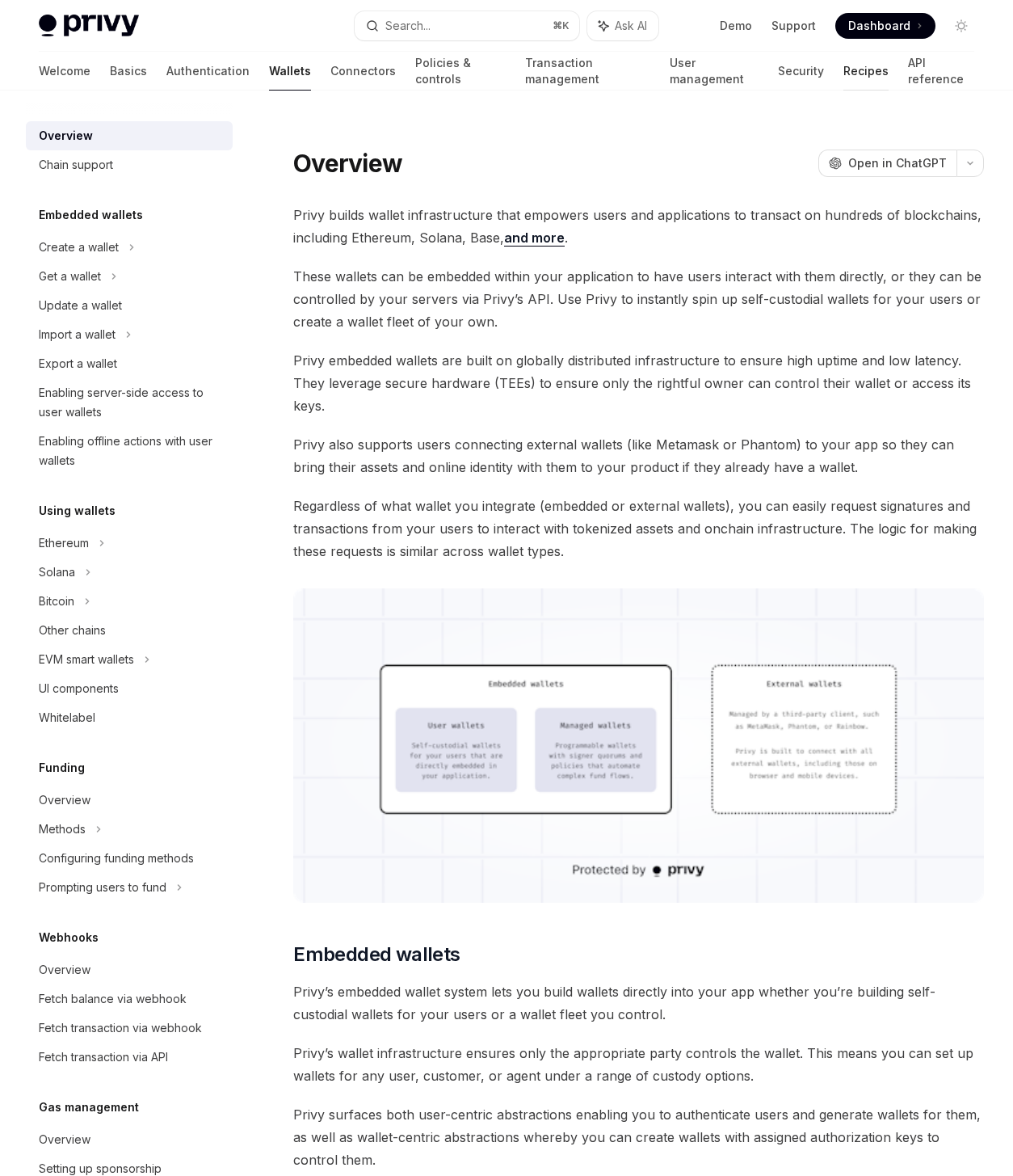
click at [844, 65] on link "Recipes" at bounding box center [866, 71] width 45 height 39
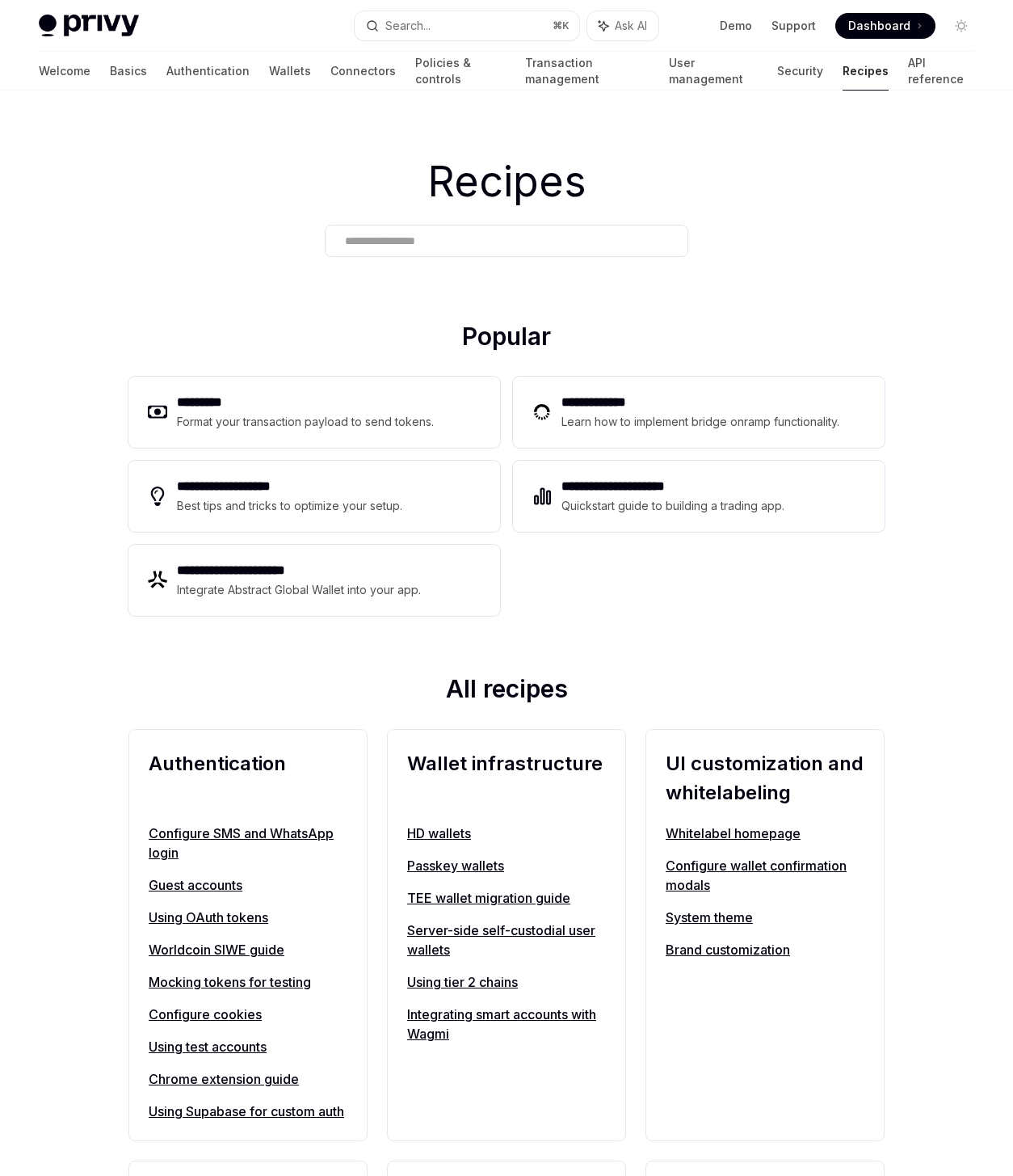
click at [504, 862] on link "Passkey wallets" at bounding box center [507, 865] width 199 height 20
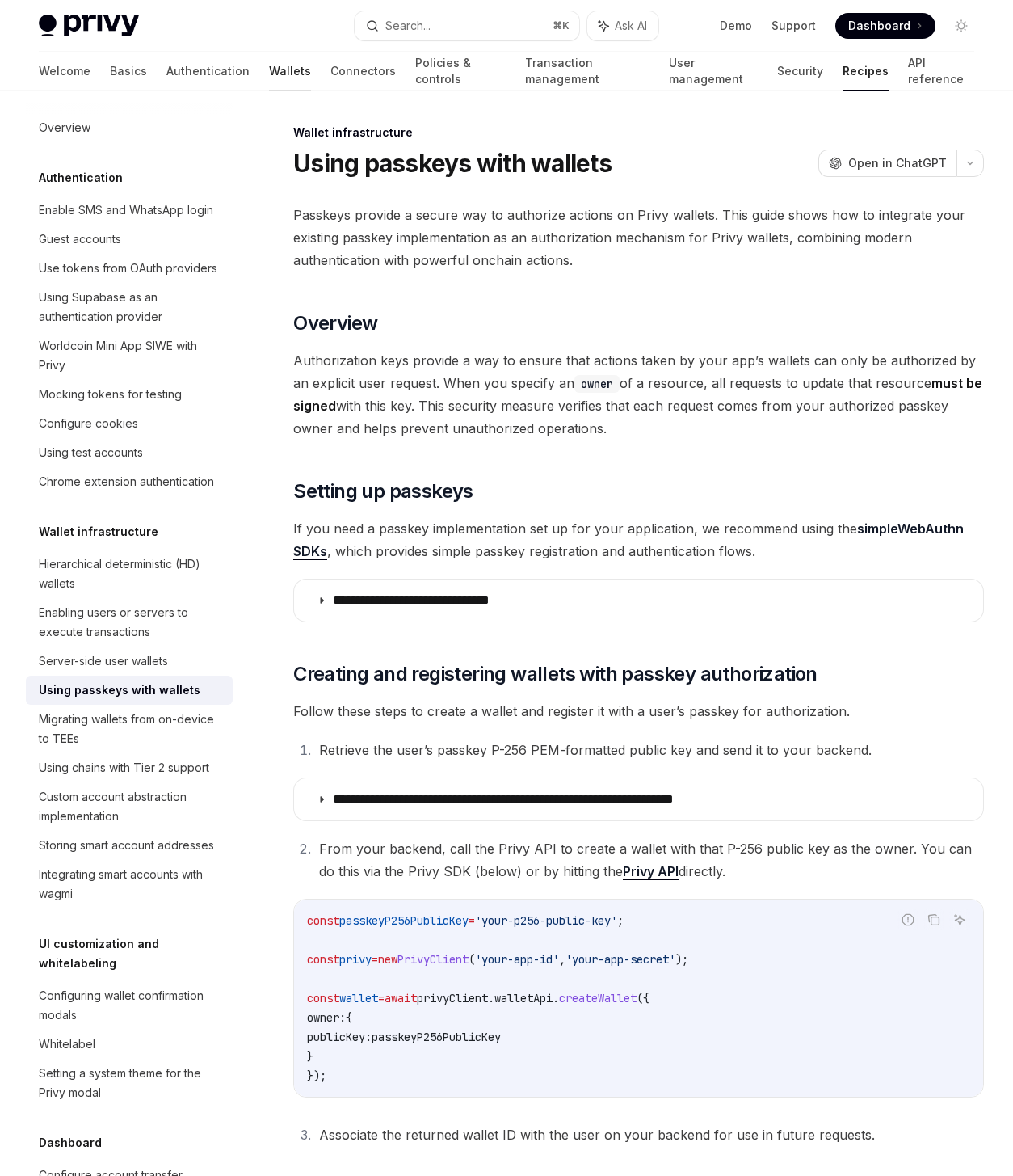
click at [269, 70] on link "Wallets" at bounding box center [290, 71] width 42 height 39
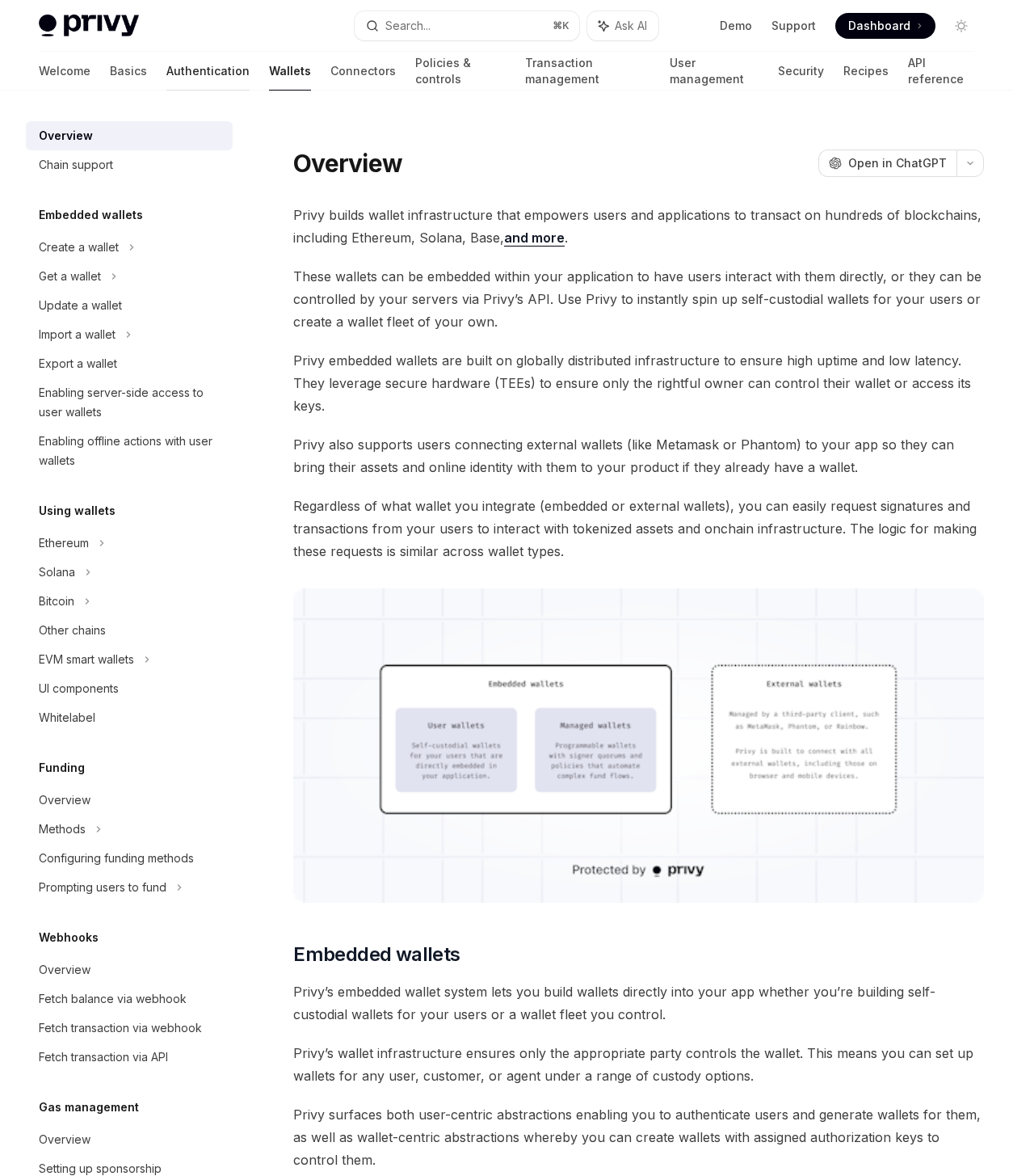
click at [166, 83] on link "Authentication" at bounding box center [208, 71] width 83 height 39
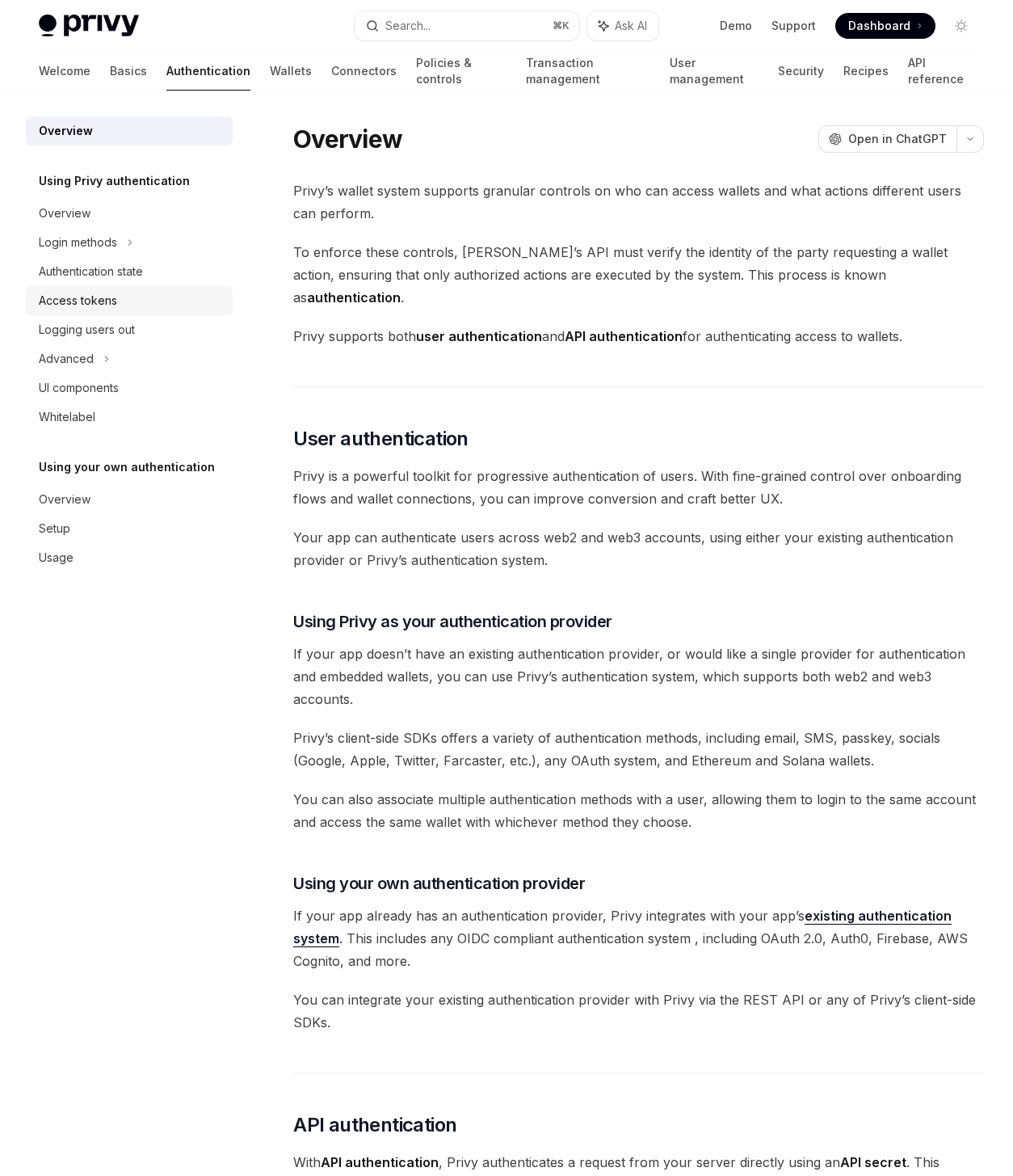
click at [80, 310] on link "Access tokens" at bounding box center [129, 301] width 207 height 29
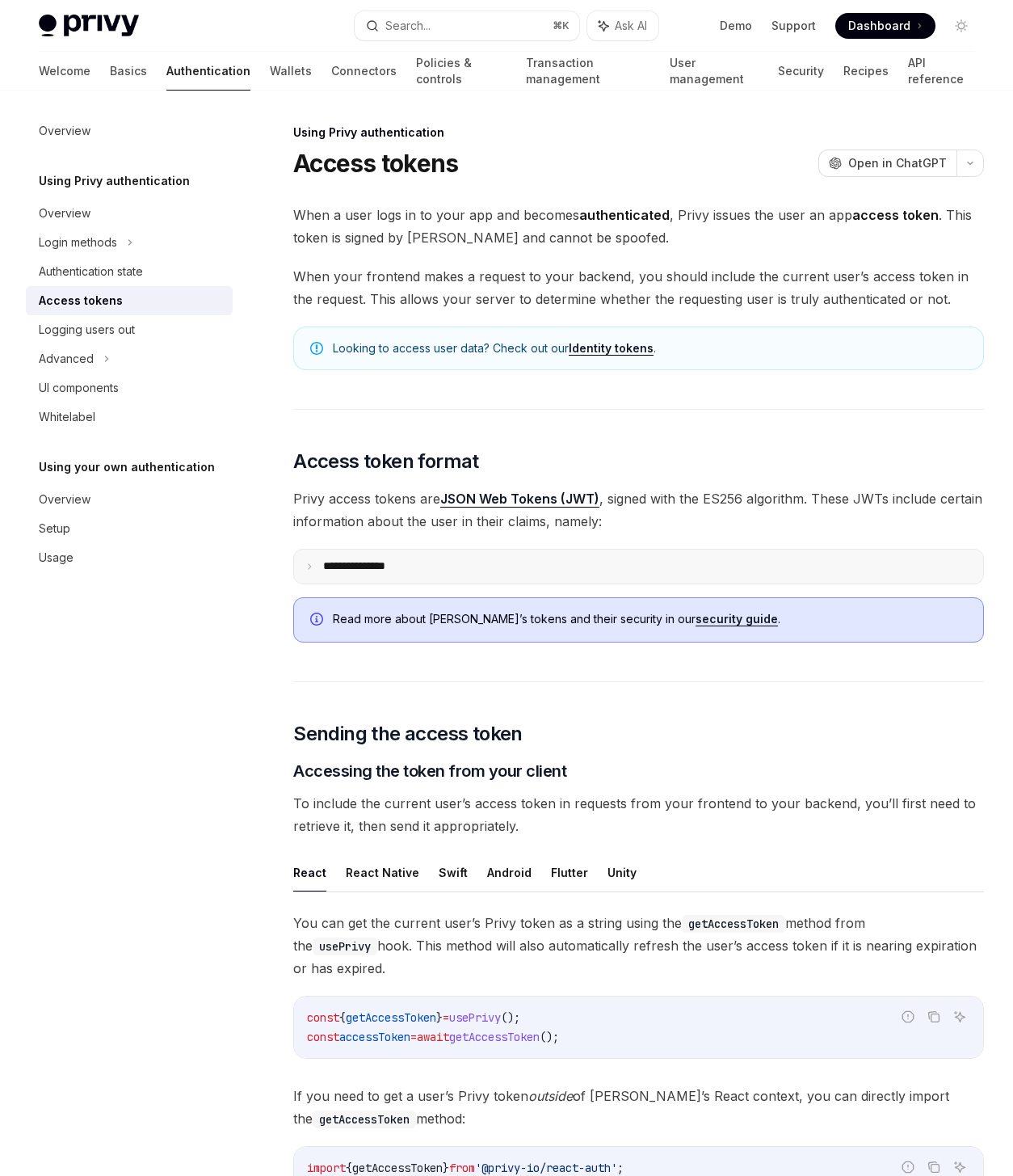
click at [312, 567] on icon at bounding box center [310, 566] width 8 height 8
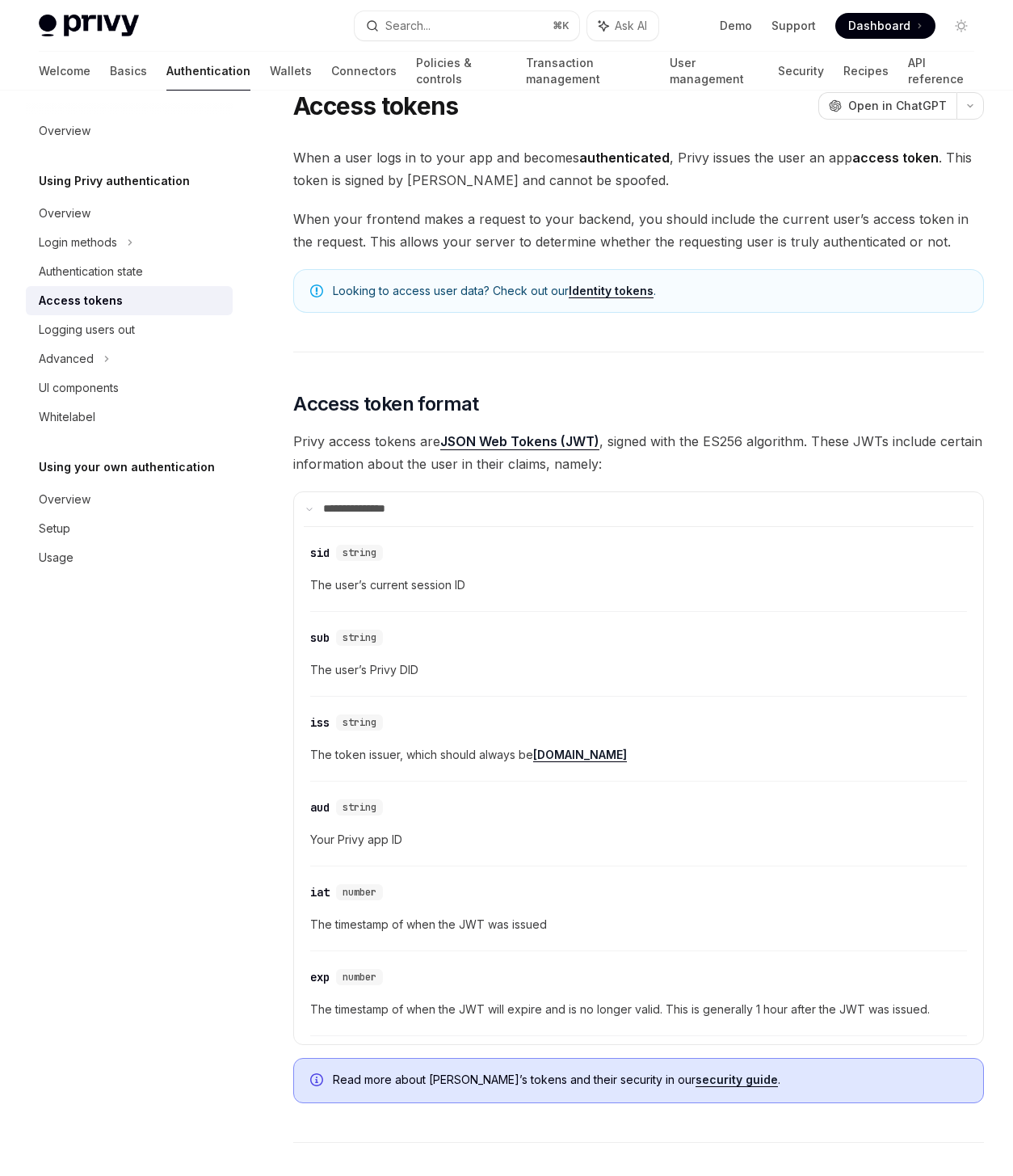
scroll to position [252, 0]
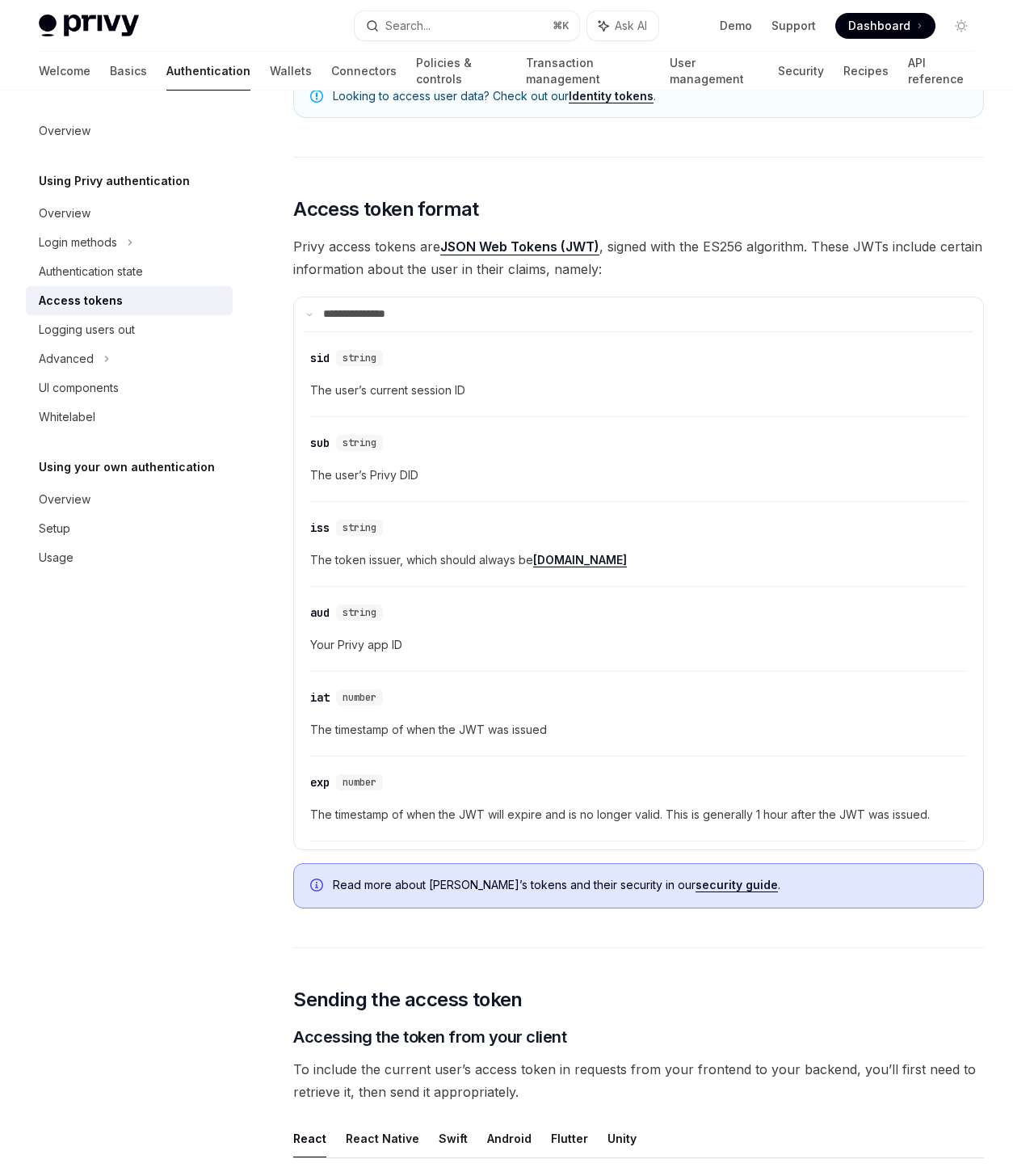
click at [695, 889] on link "security guide" at bounding box center [736, 885] width 82 height 14
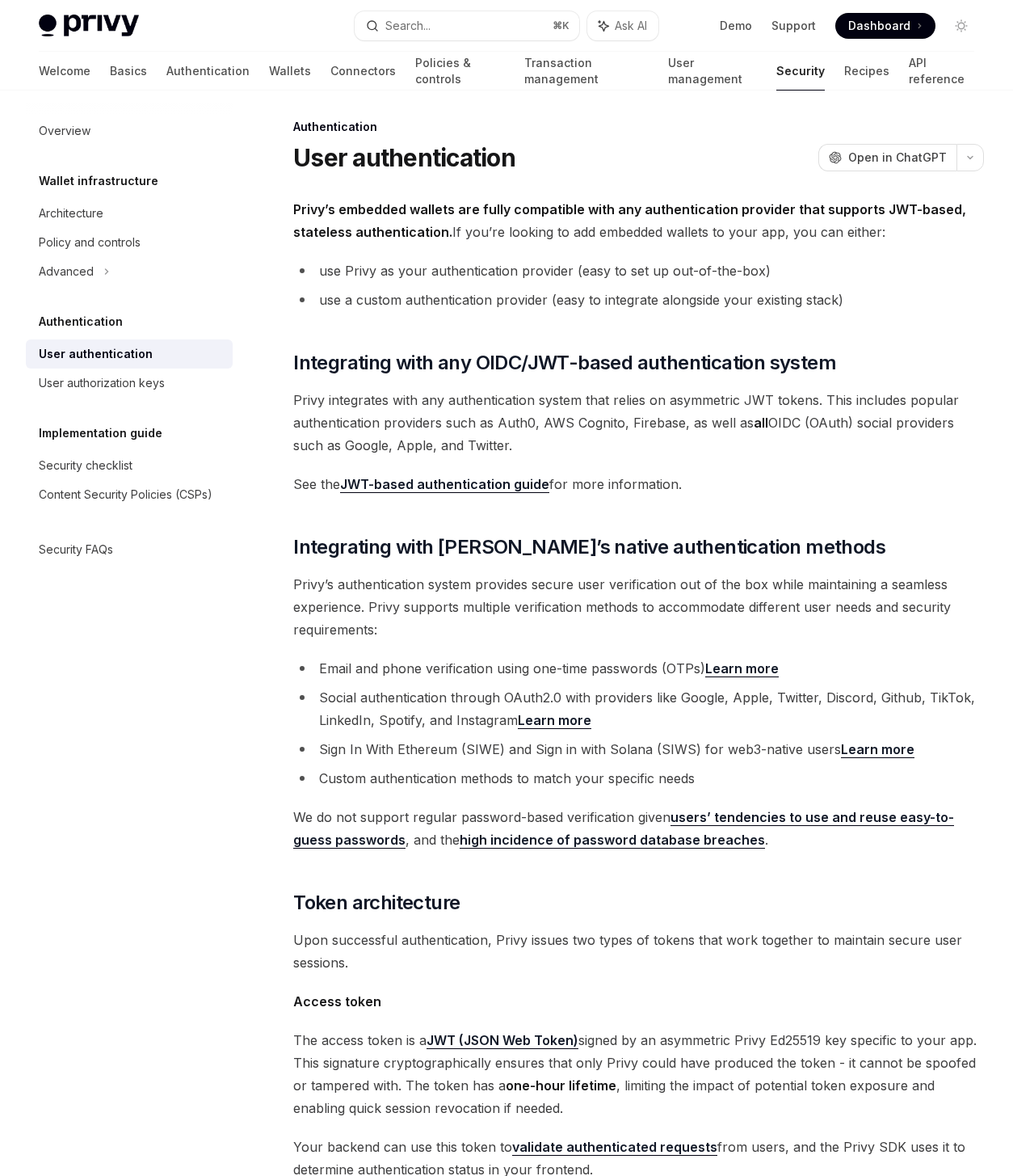
scroll to position [7, 0]
click at [473, 492] on span "See the JWT-based authentication guide for more information." at bounding box center [639, 483] width 691 height 23
click at [475, 487] on link "JWT-based authentication guide" at bounding box center [445, 484] width 210 height 17
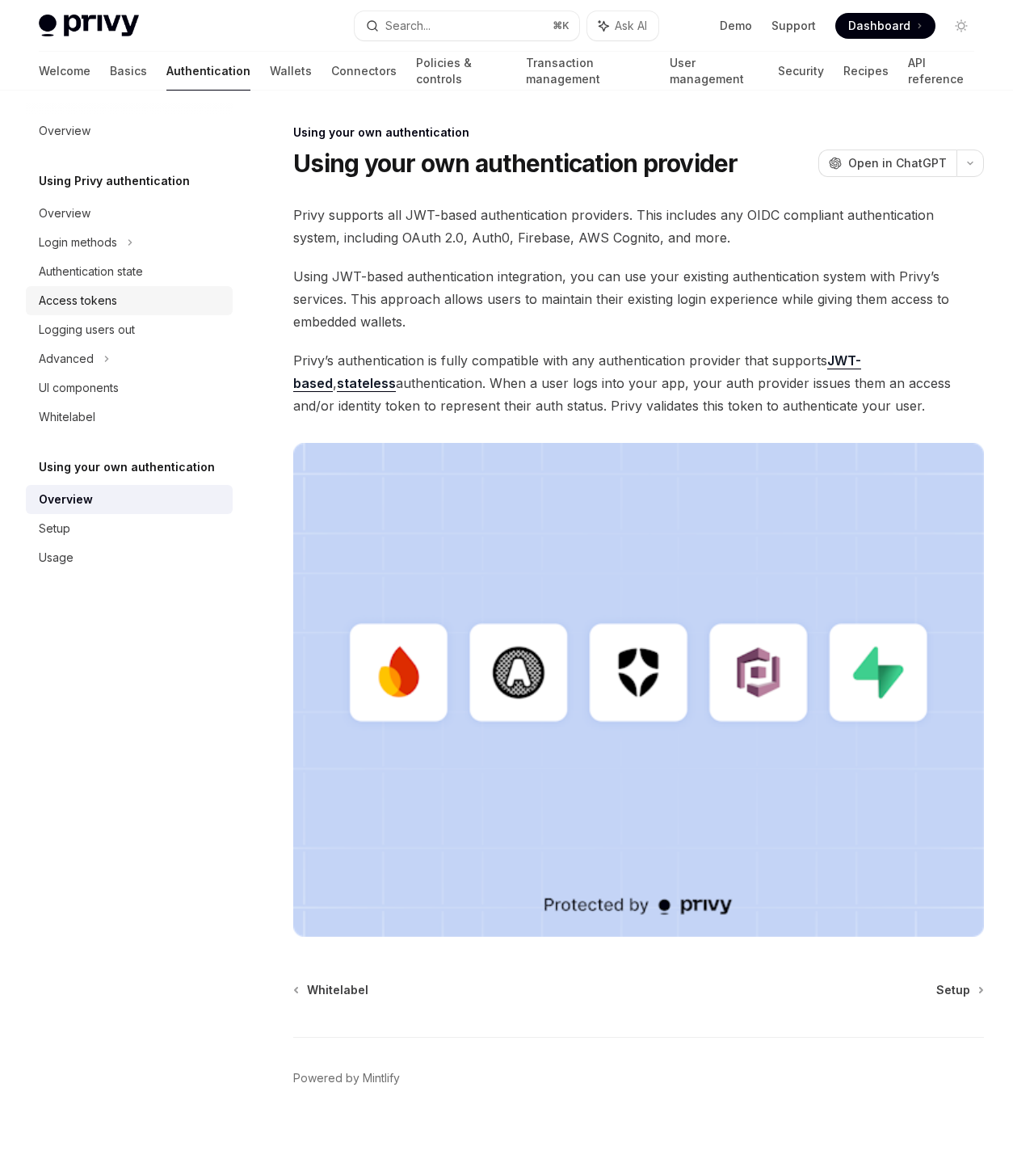
click at [46, 302] on div "Access tokens" at bounding box center [78, 301] width 78 height 20
type textarea "*"
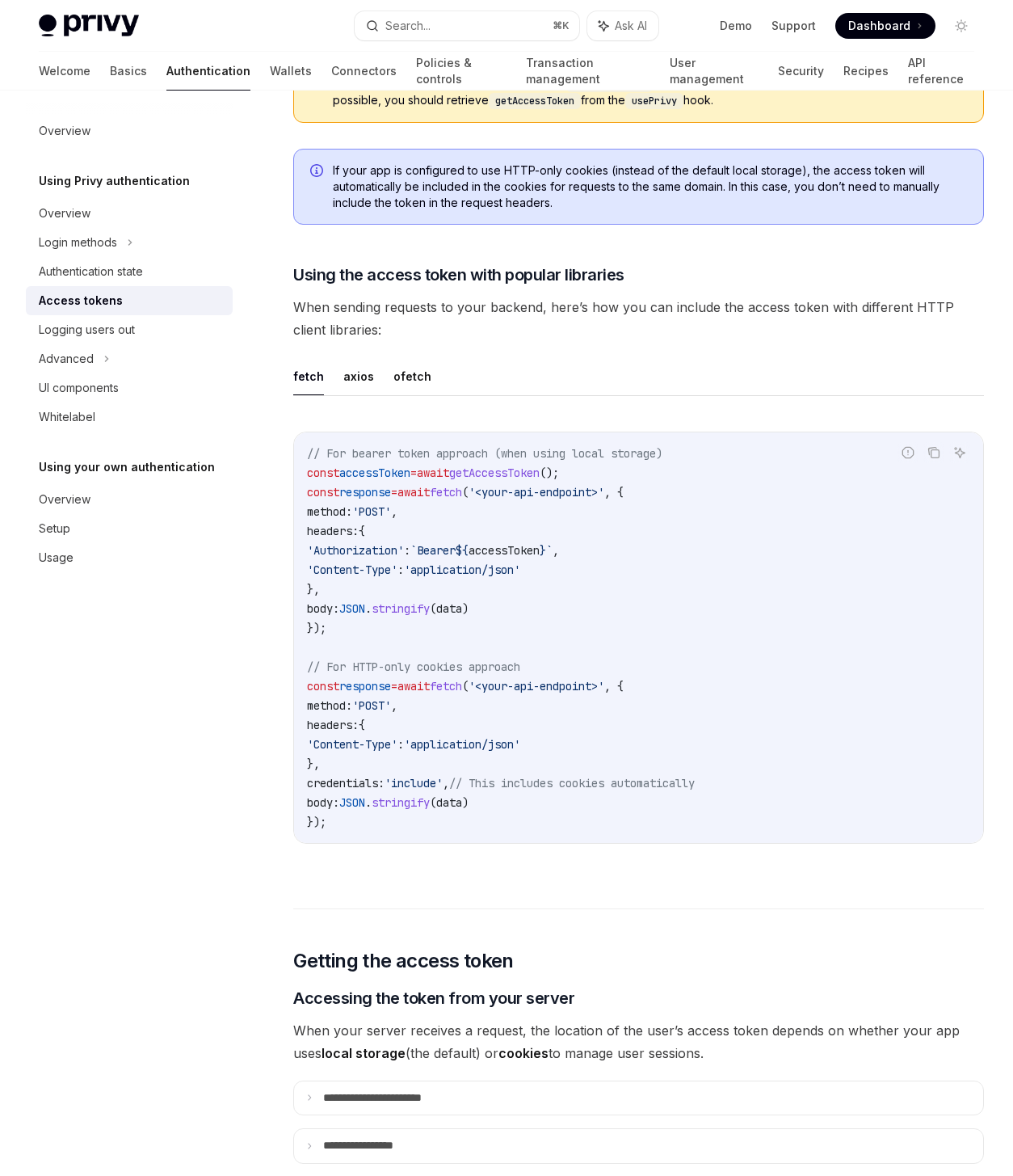
scroll to position [1198, 0]
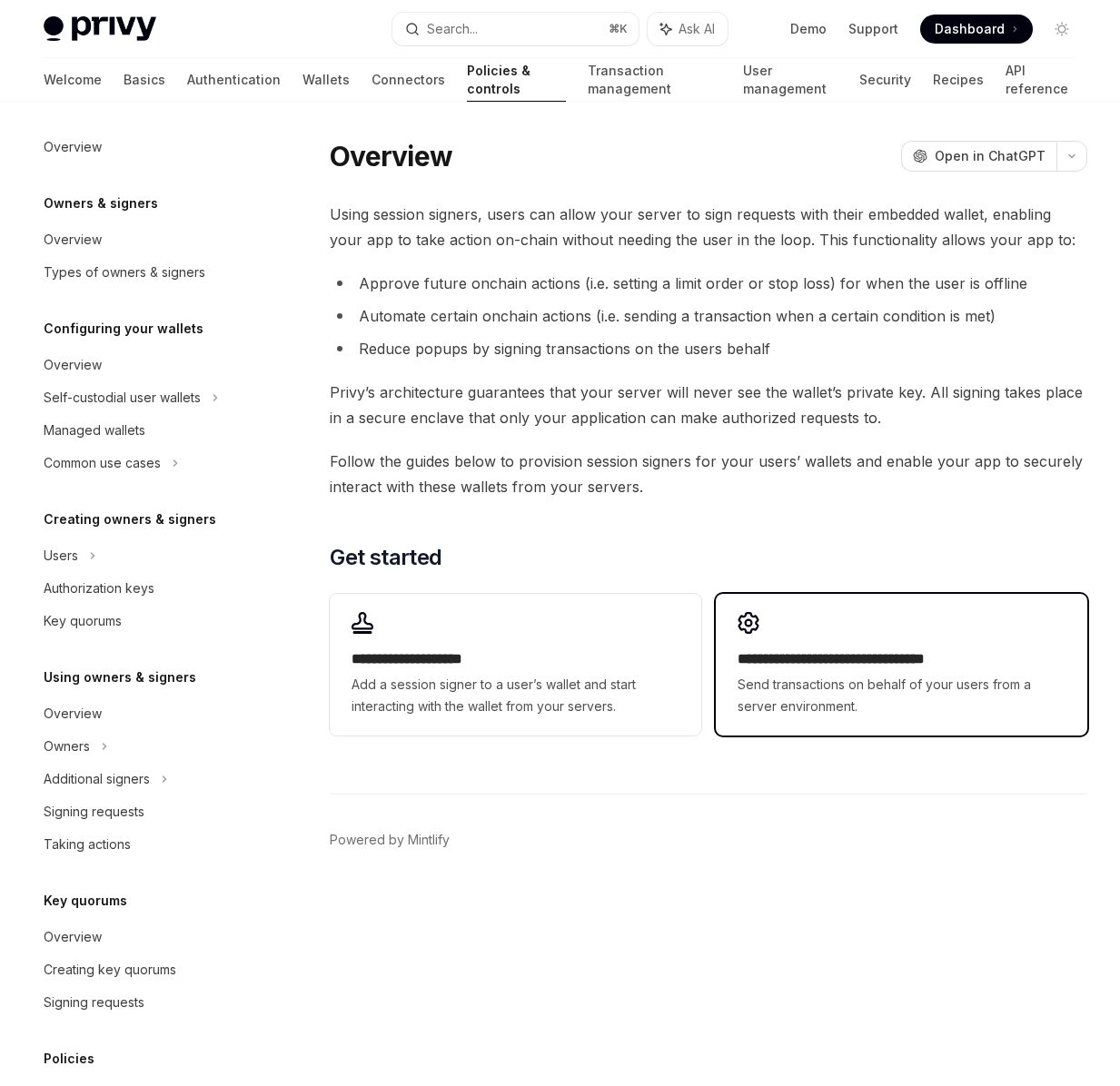
click at [853, 671] on div "**********" at bounding box center [902, 683] width 328 height 69
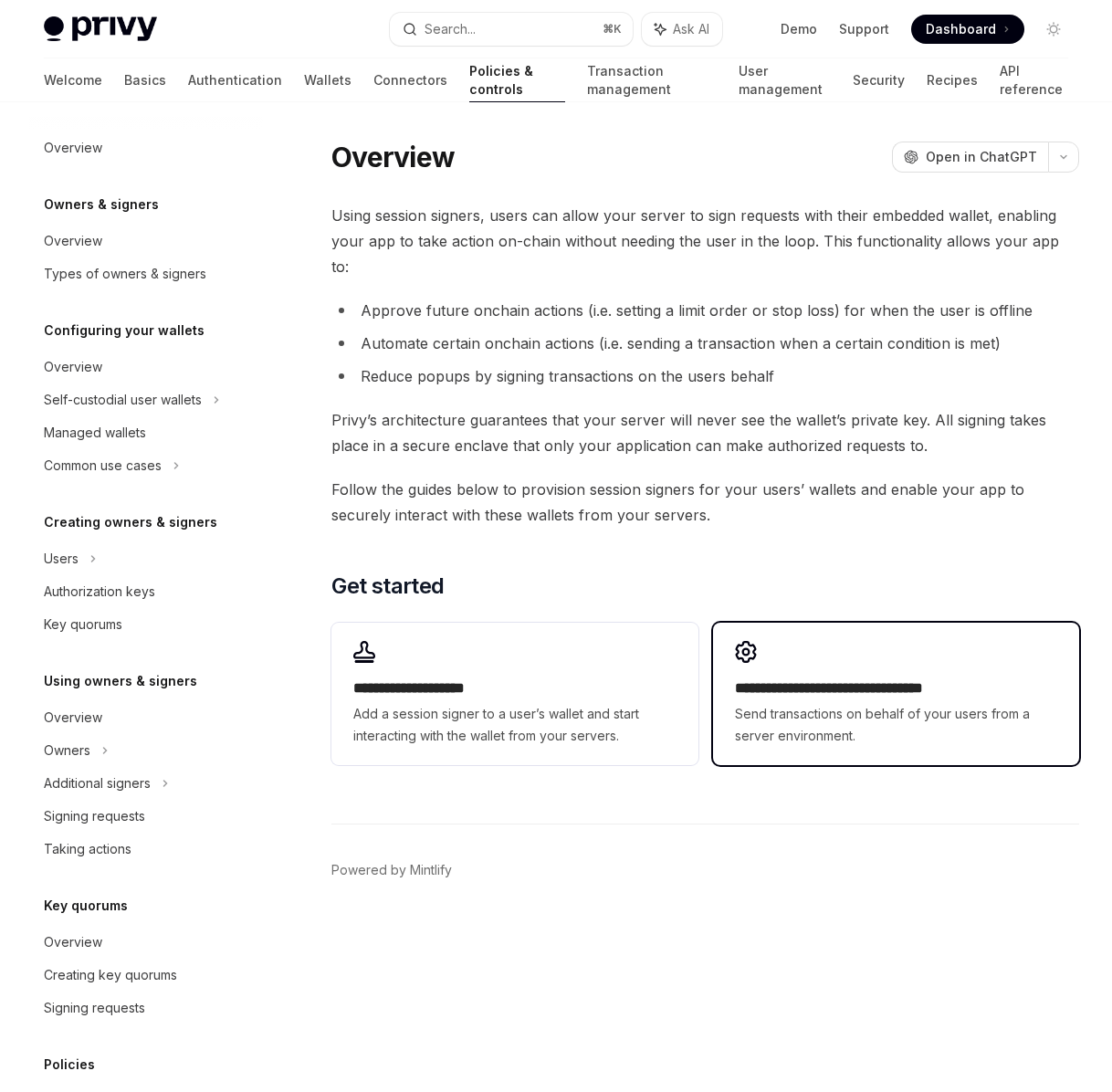
type textarea "*"
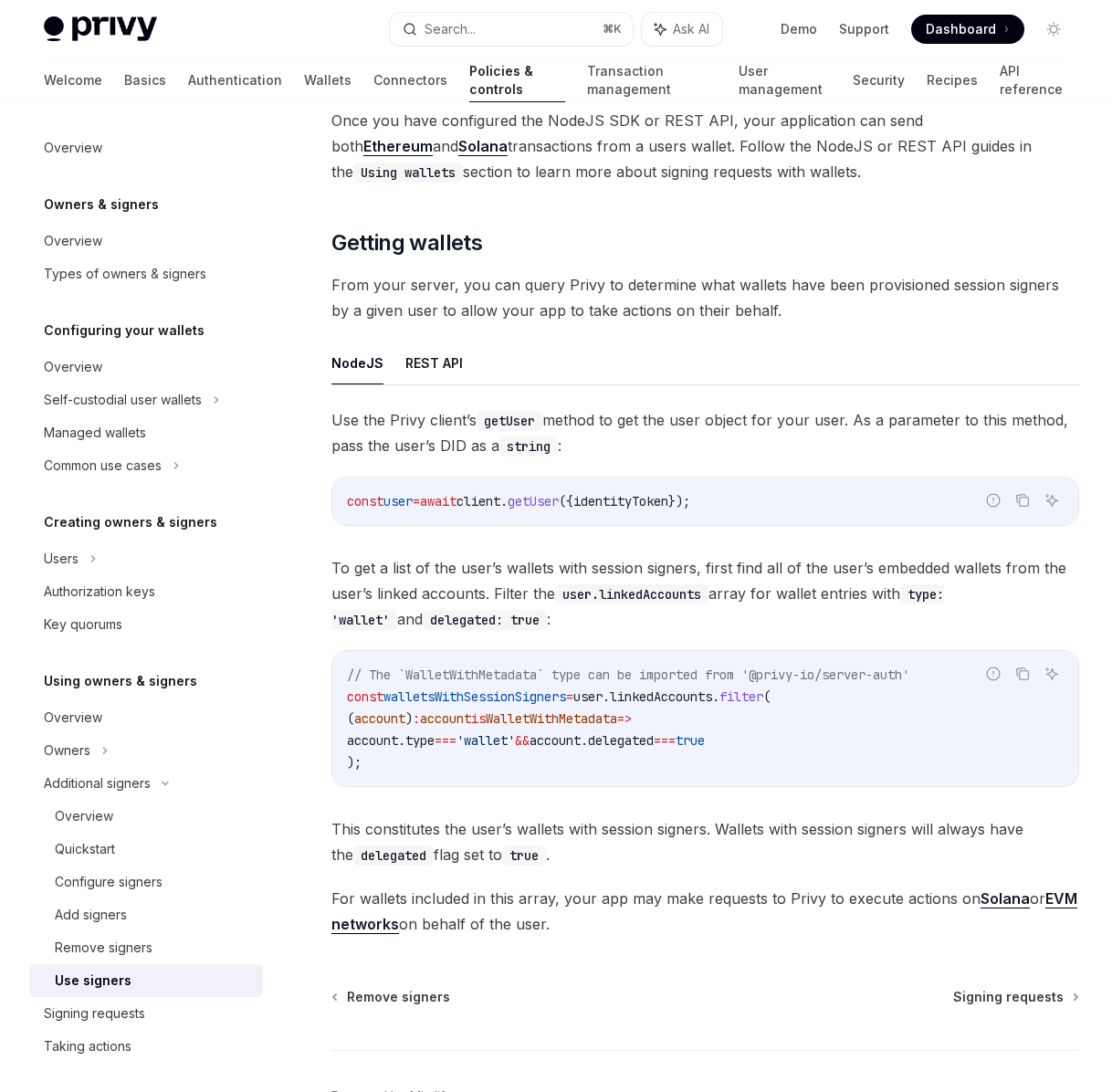
scroll to position [452, 0]
